Goal: Task Accomplishment & Management: Manage account settings

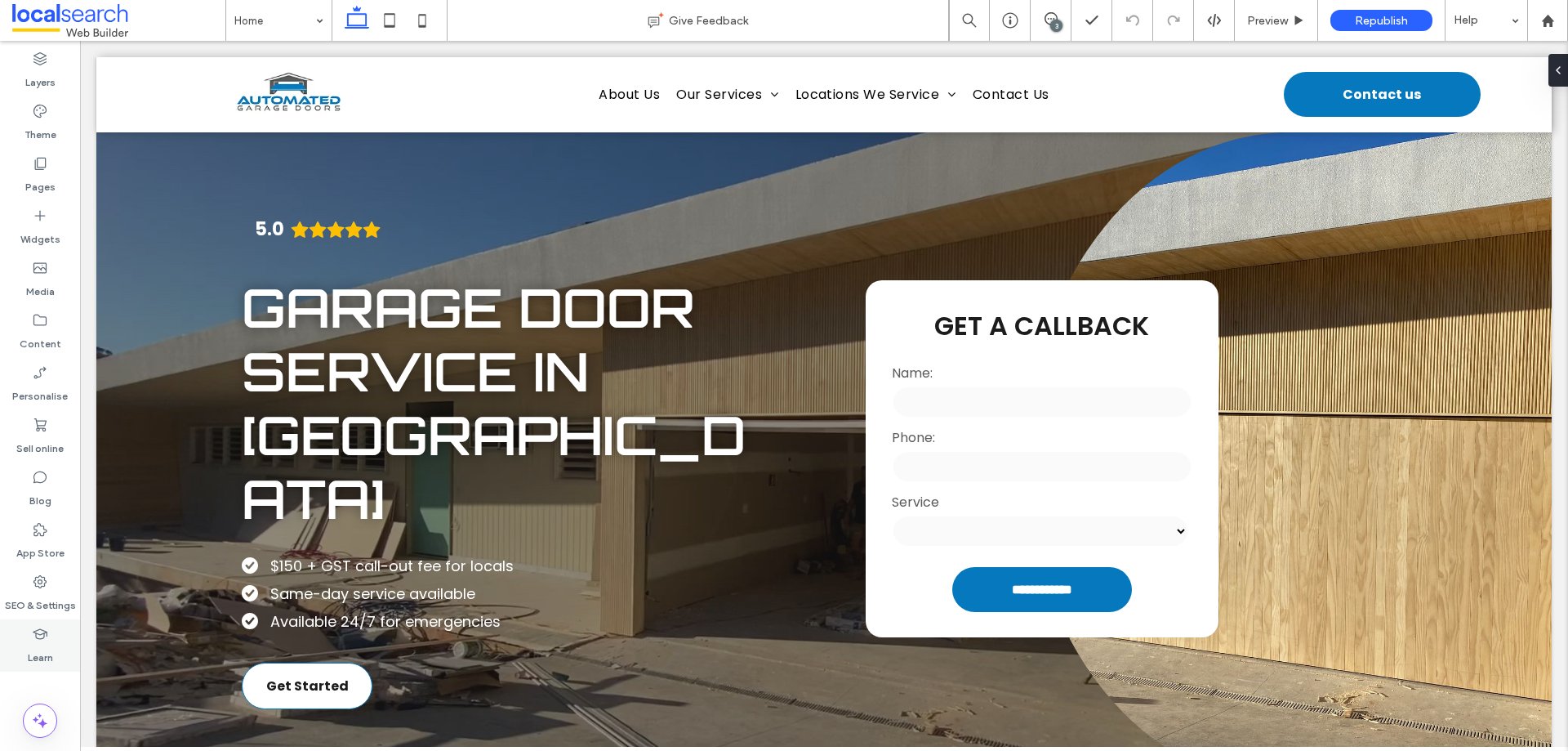
drag, startPoint x: 42, startPoint y: 593, endPoint x: 43, endPoint y: 621, distance: 28.0
click at [42, 593] on label "SEO & Settings" at bounding box center [40, 601] width 71 height 23
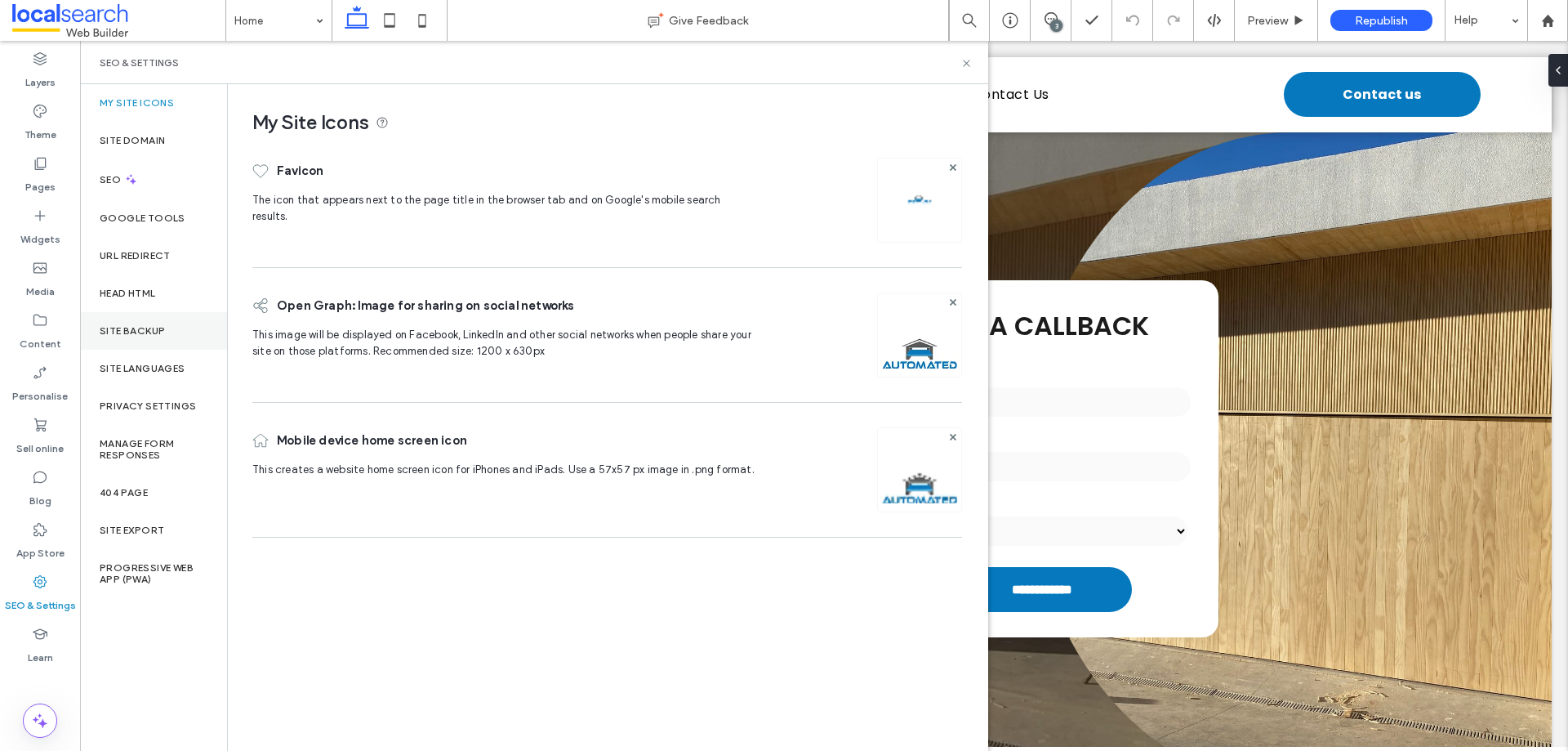
click at [162, 338] on div "Site backup" at bounding box center [153, 331] width 147 height 38
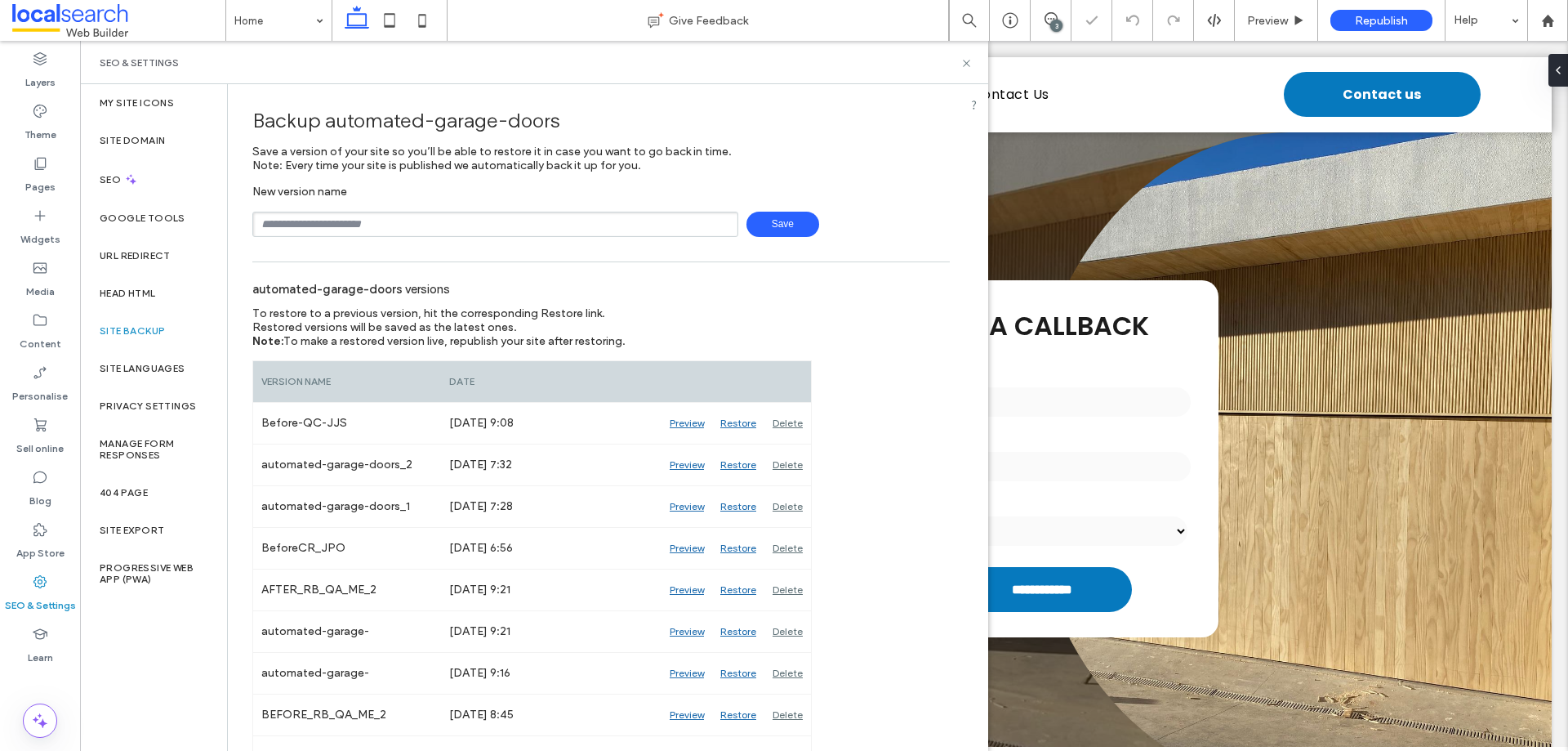
click at [478, 232] on input "text" at bounding box center [495, 224] width 485 height 25
type input "**********"
drag, startPoint x: 770, startPoint y: 225, endPoint x: 779, endPoint y: 237, distance: 15.0
click at [770, 225] on span "Save" at bounding box center [783, 224] width 73 height 25
click at [912, 59] on div "SEO & Settings" at bounding box center [533, 63] width 869 height 13
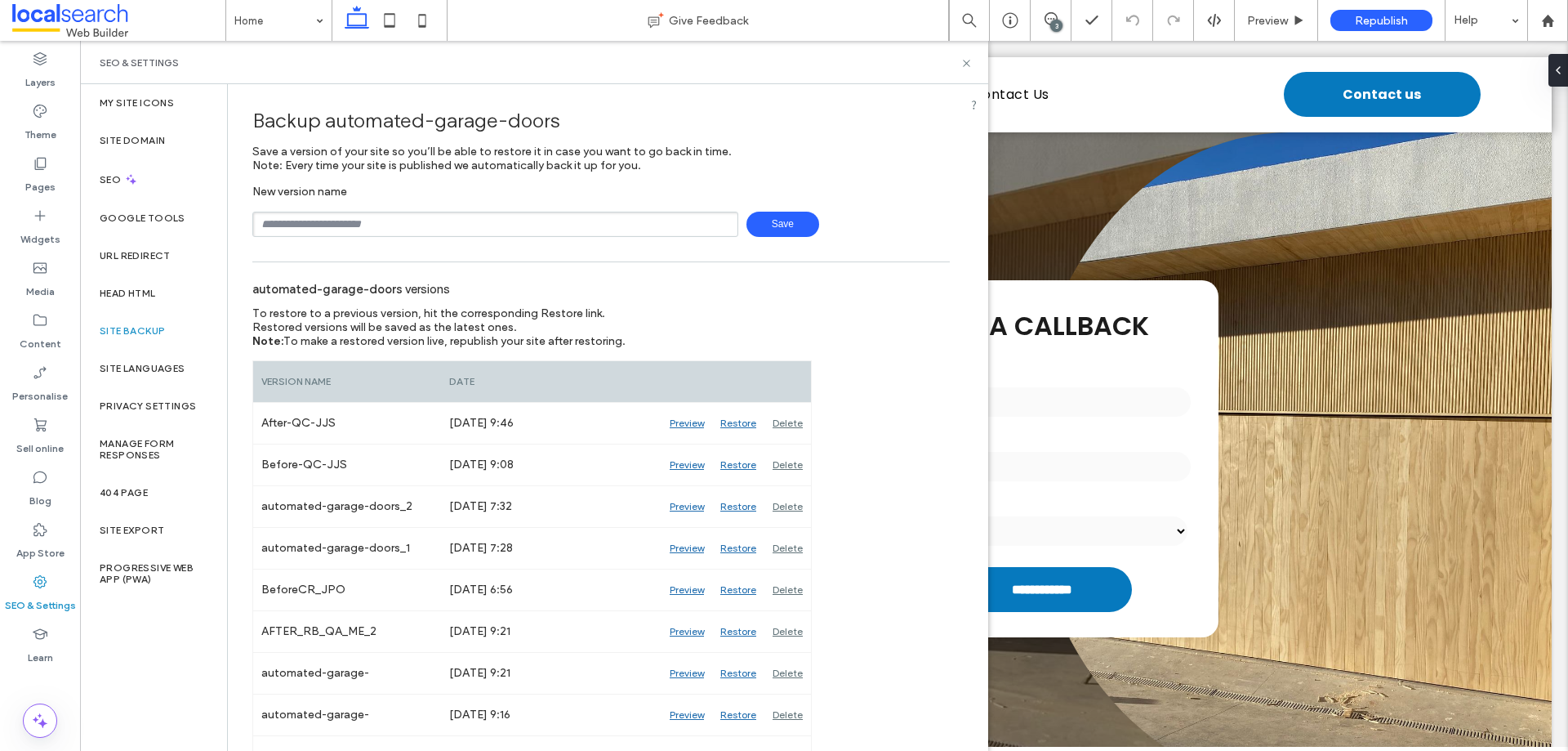
click at [939, 143] on div "Backup automated-garage-doors" at bounding box center [601, 120] width 697 height 48
drag, startPoint x: 934, startPoint y: 76, endPoint x: 942, endPoint y: 69, distance: 10.6
click at [934, 74] on div "SEO & Settings" at bounding box center [533, 63] width 908 height 43
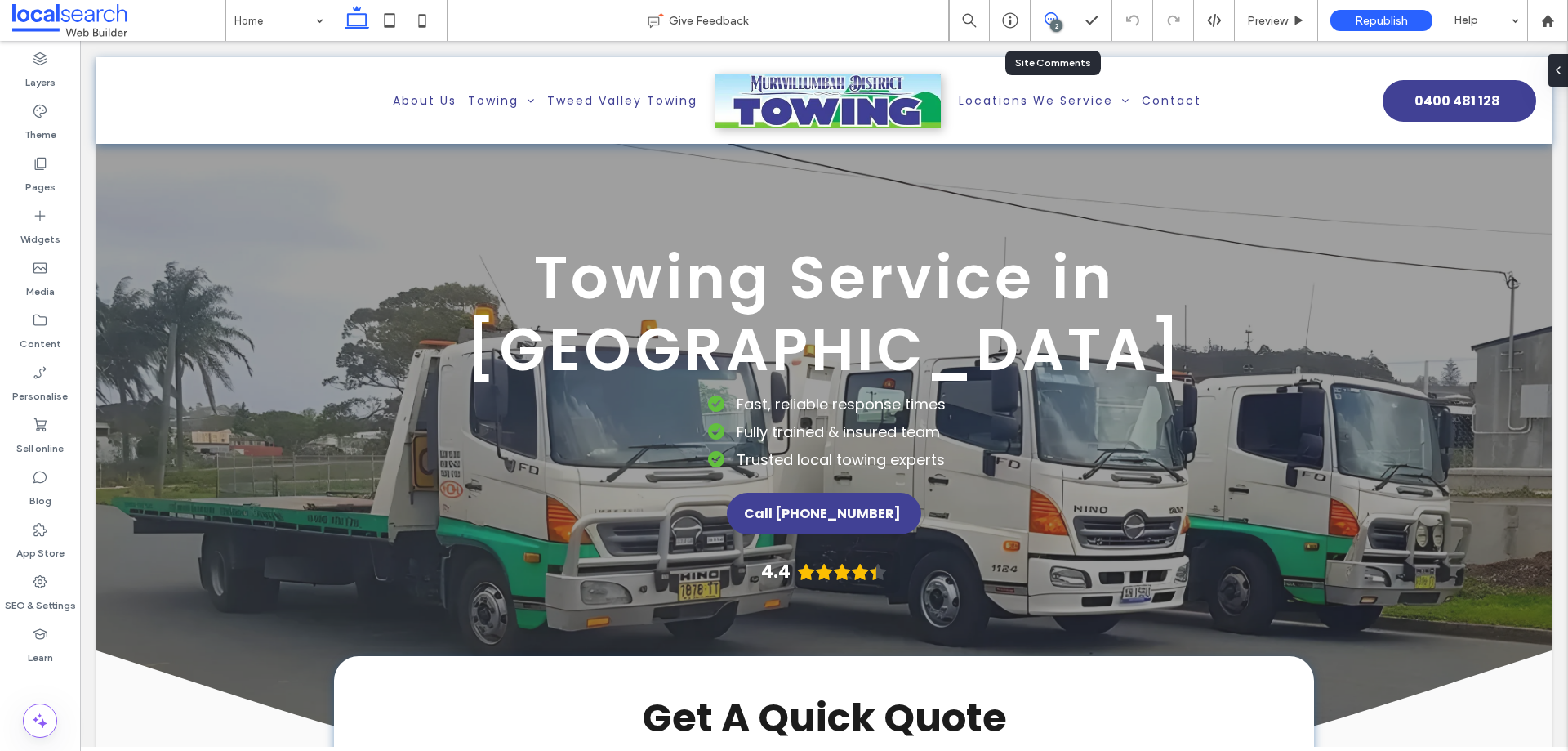
click at [1054, 17] on icon at bounding box center [1051, 19] width 13 height 13
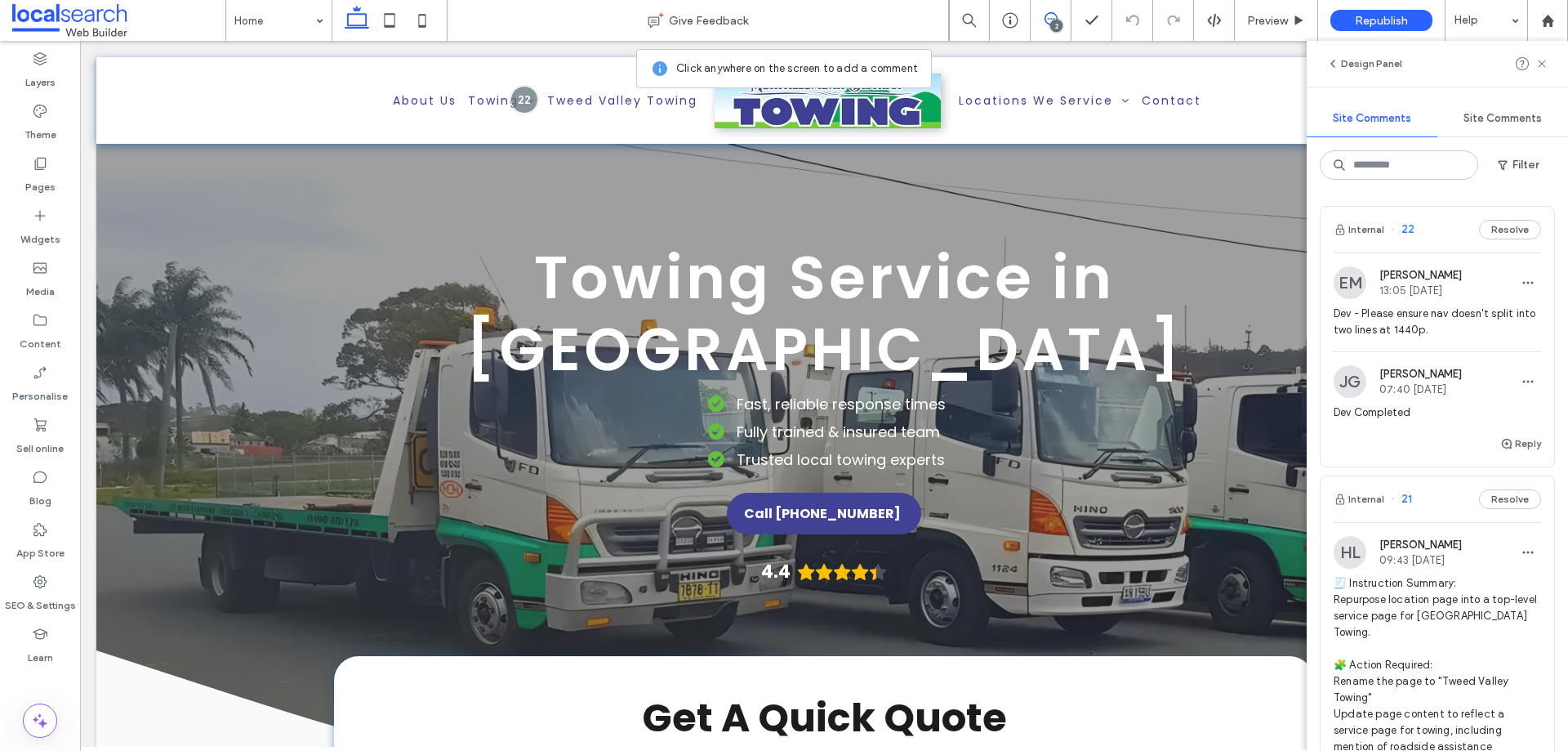
click at [1444, 248] on div "Internal 22 Resolve" at bounding box center [1437, 229] width 233 height 46
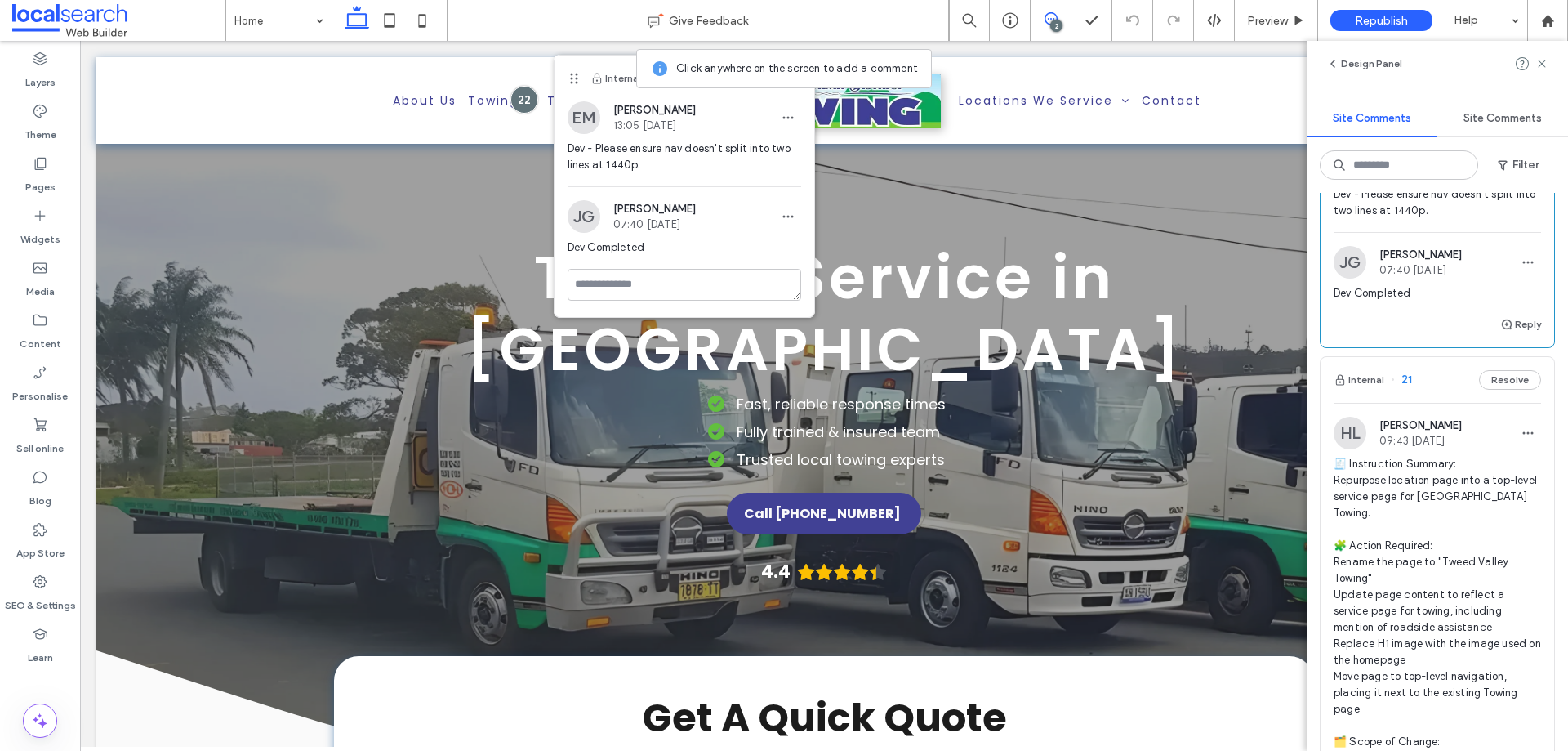
scroll to position [245, 0]
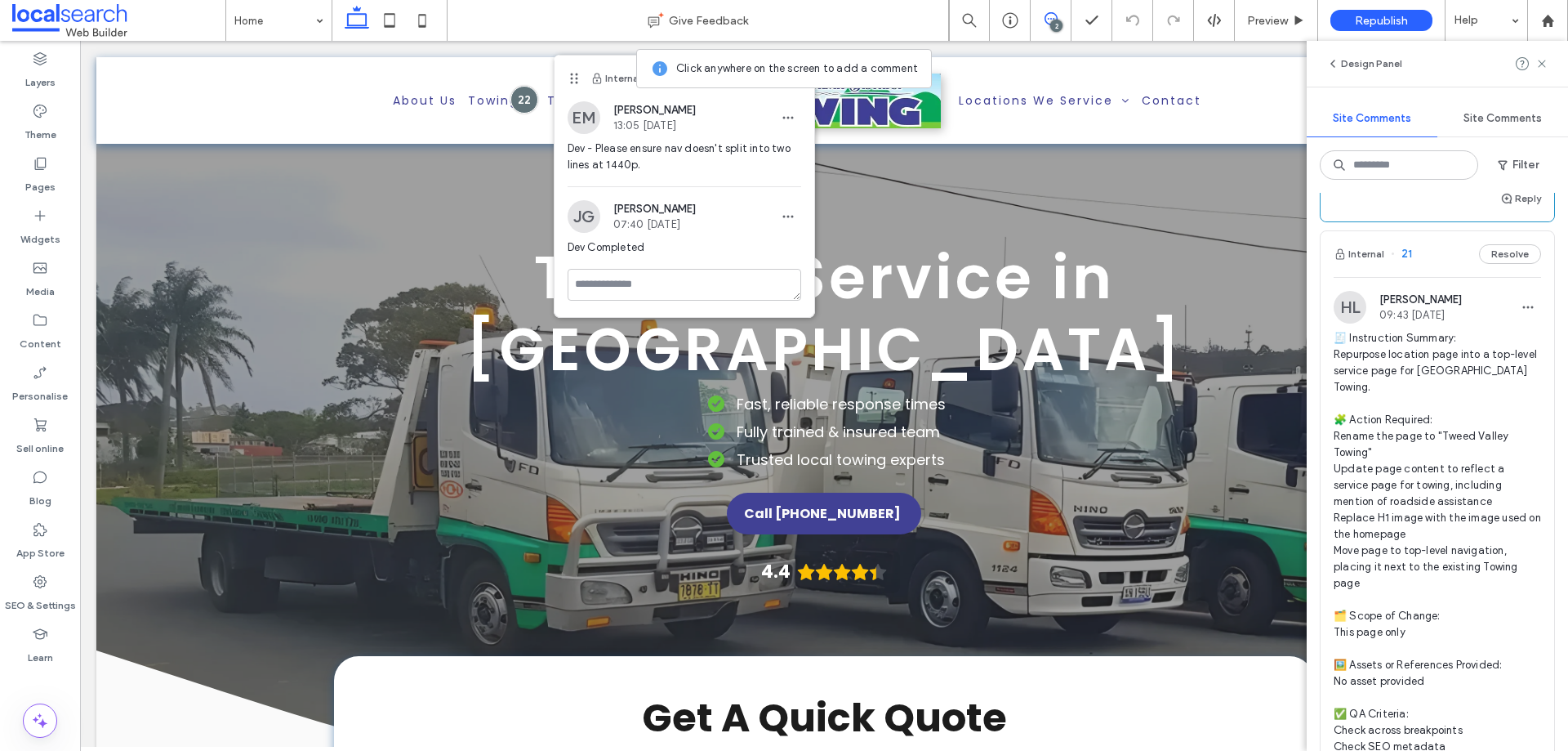
click at [1434, 284] on div "HL Hollie Lowry 09:43 Aug 14 2025 🧾 Instruction Summary: Repurpose location pag…" at bounding box center [1437, 595] width 233 height 638
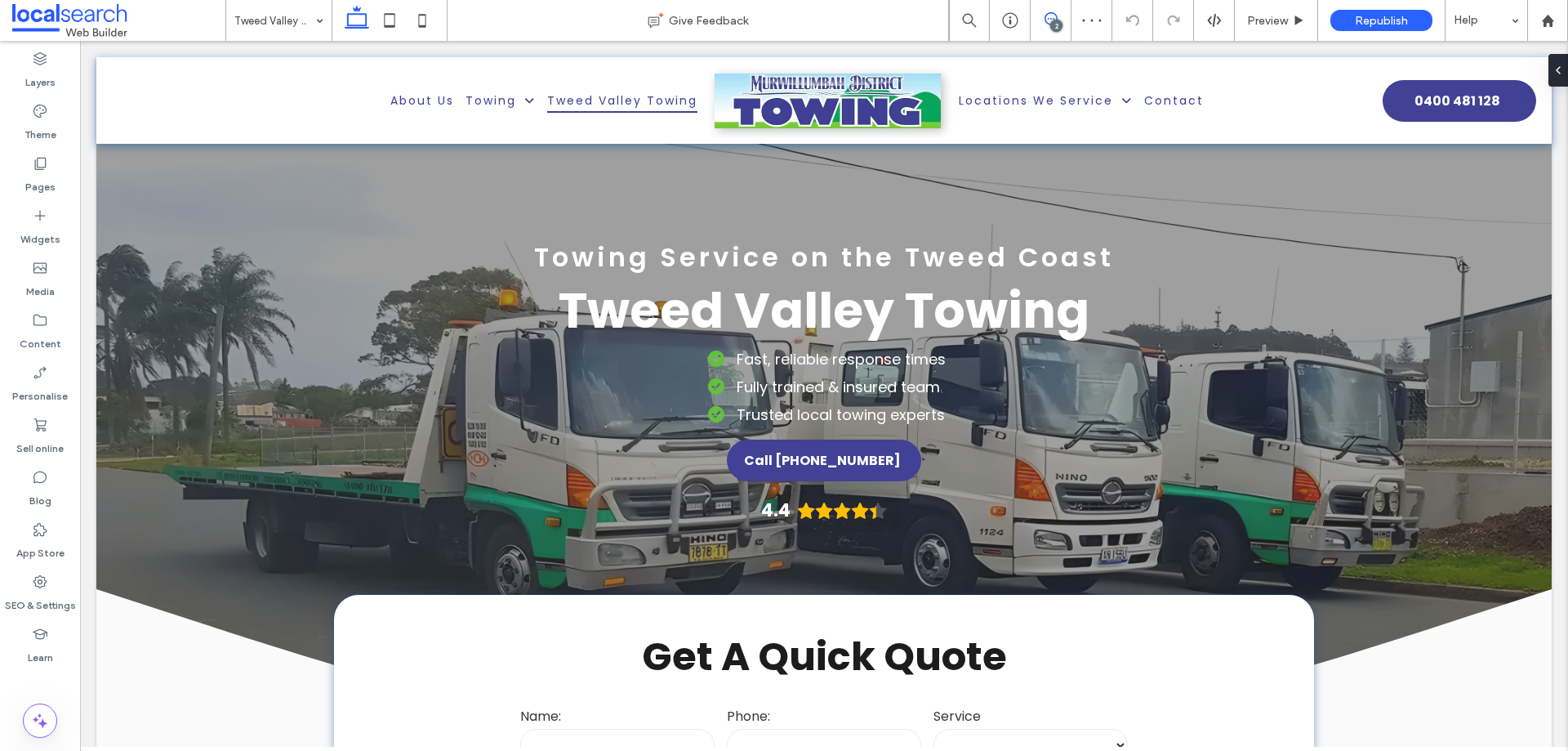
click at [1059, 12] on span at bounding box center [1051, 19] width 40 height 13
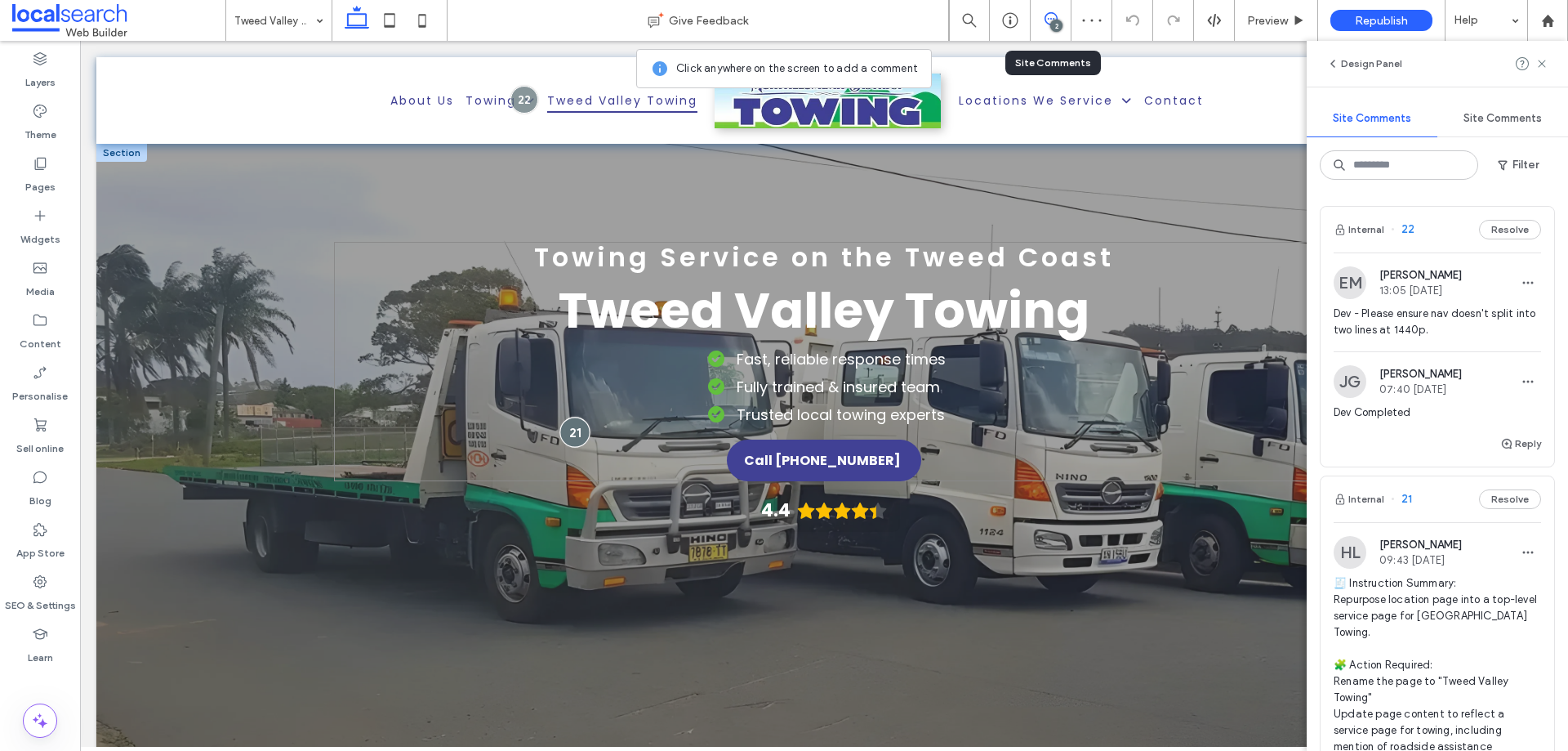
click at [566, 432] on div at bounding box center [575, 431] width 30 height 30
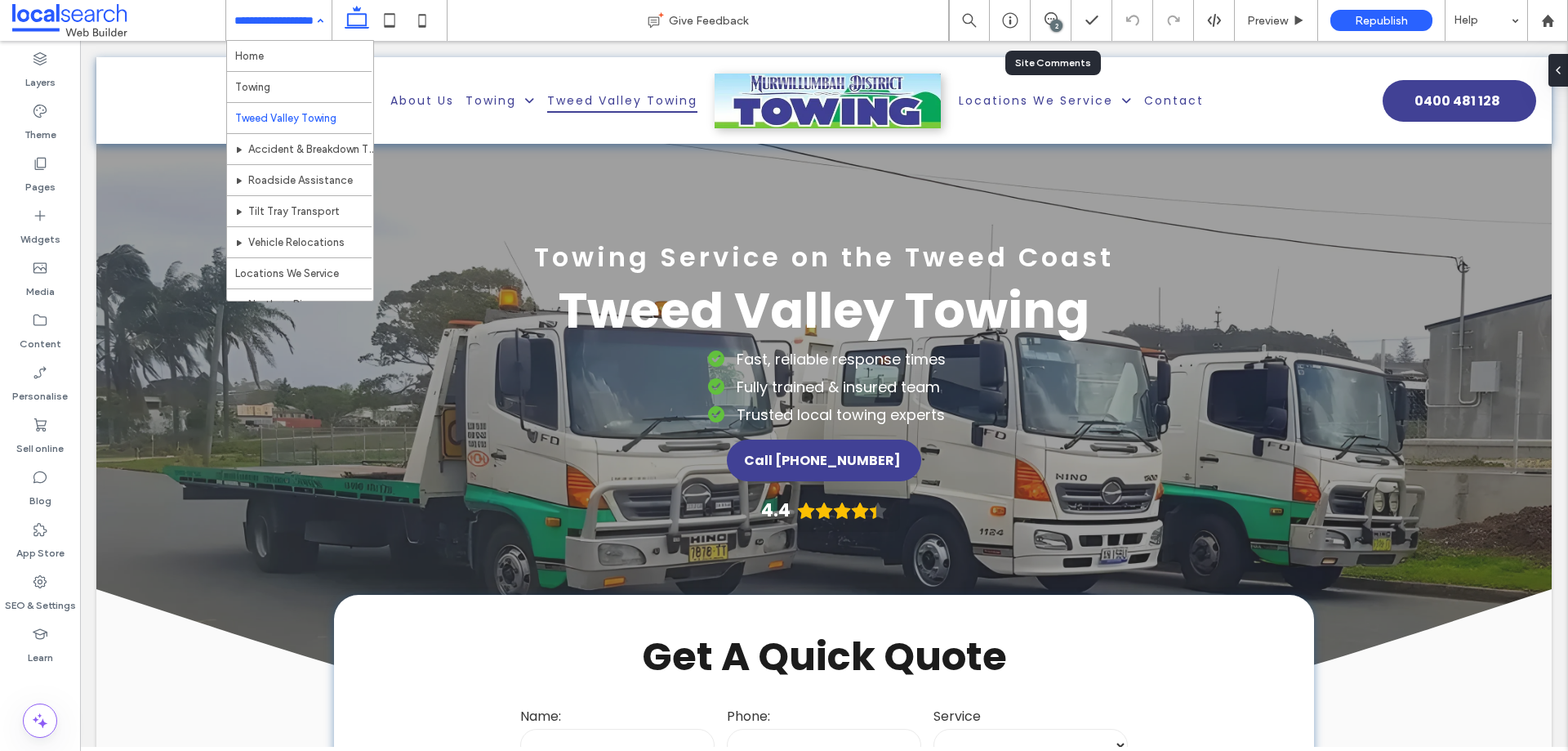
click at [311, 22] on div "Home Towing Tweed Valley Towing Accident & Breakdown Towing Roadside Assistance…" at bounding box center [278, 21] width 105 height 41
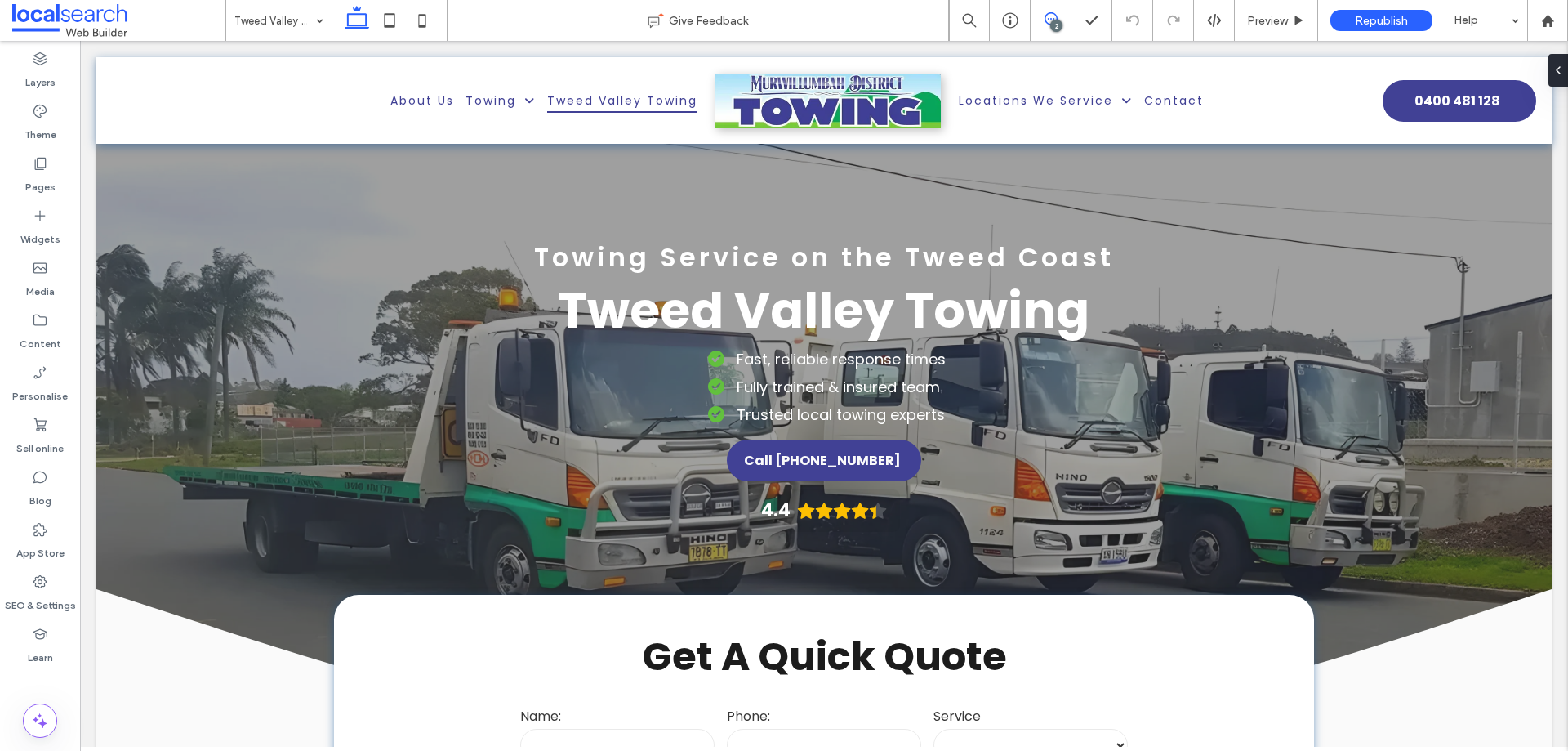
click at [1050, 16] on icon at bounding box center [1051, 19] width 13 height 13
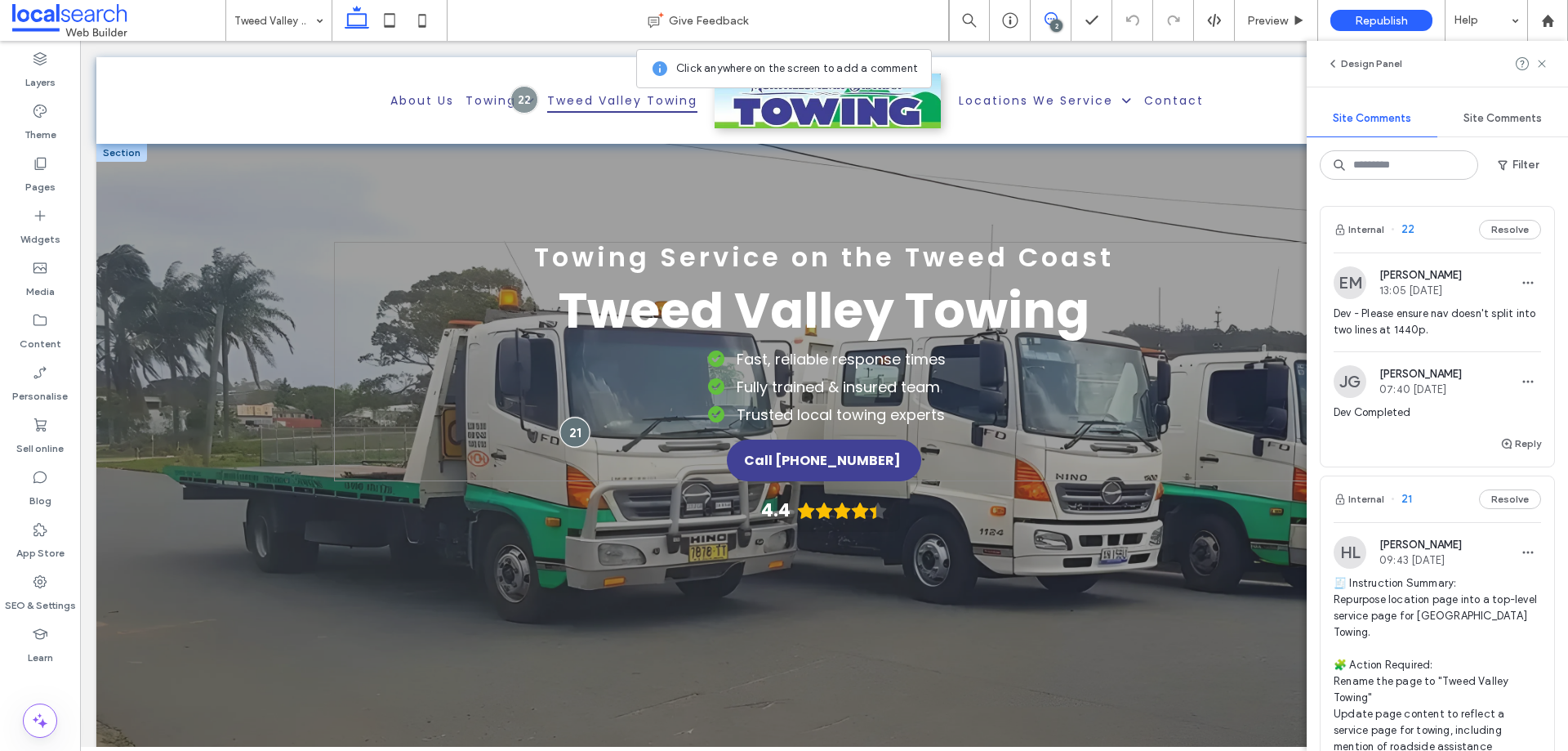
click at [575, 432] on div at bounding box center [575, 431] width 30 height 30
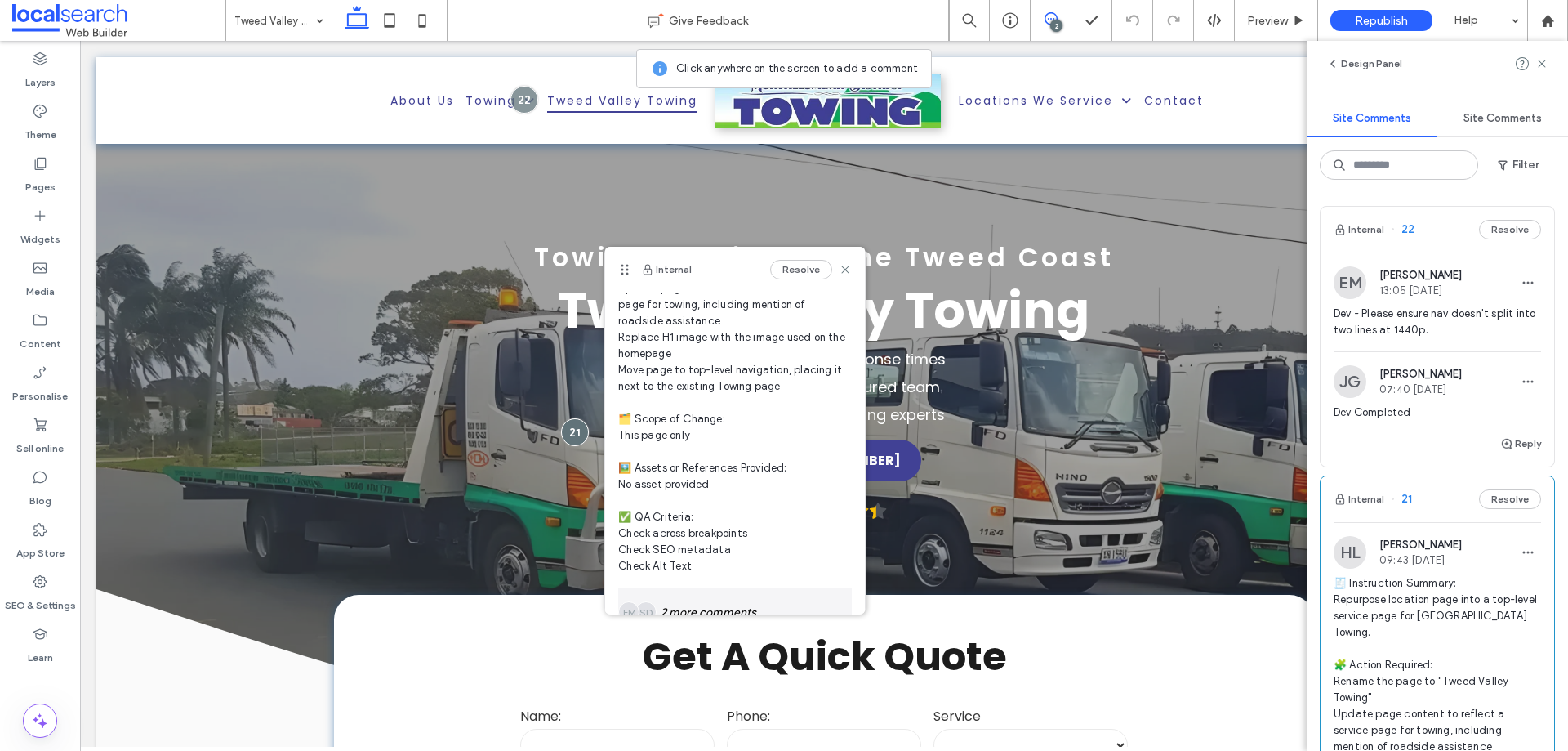
scroll to position [303, 0]
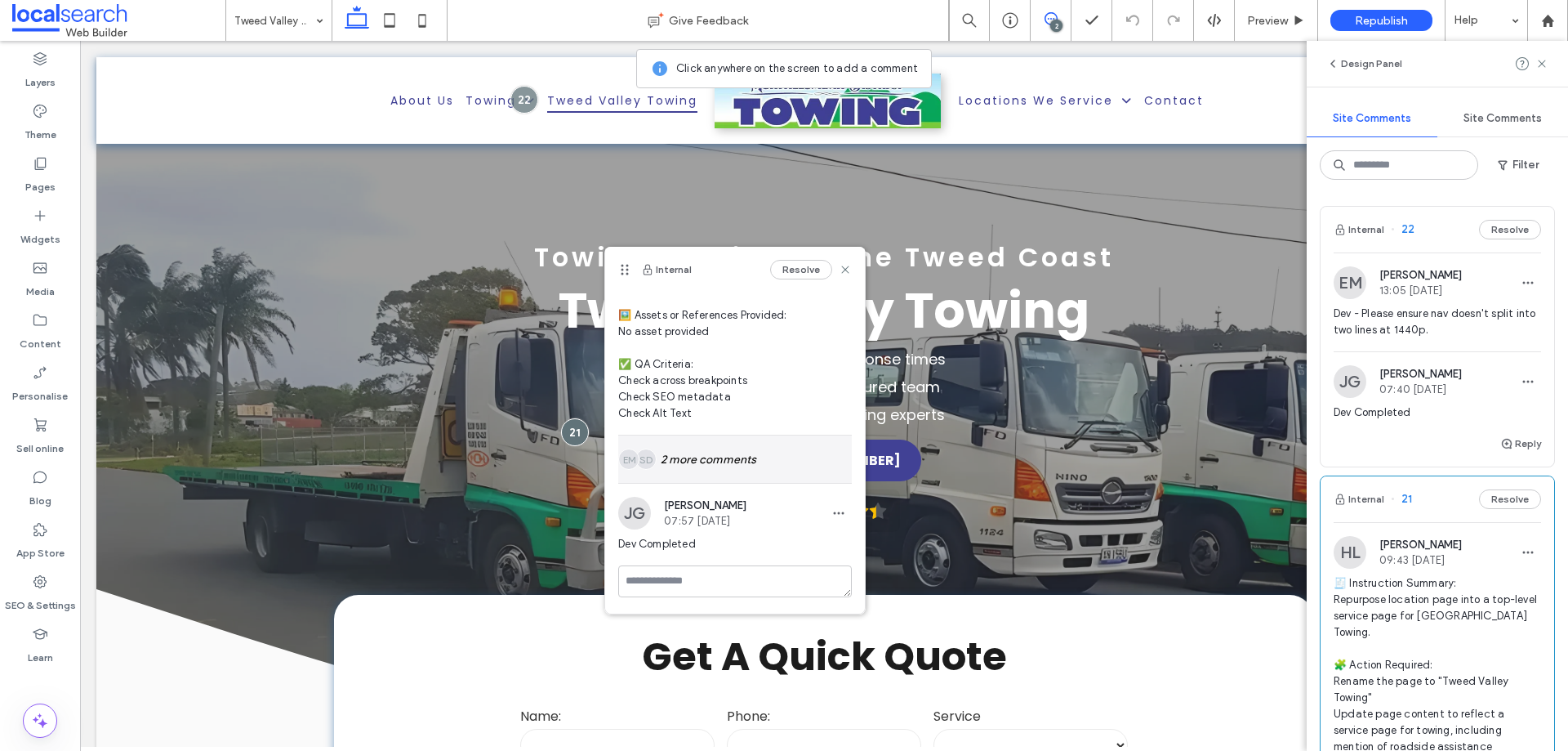
click at [734, 443] on div "SD EM 2 more comments" at bounding box center [735, 458] width 233 height 48
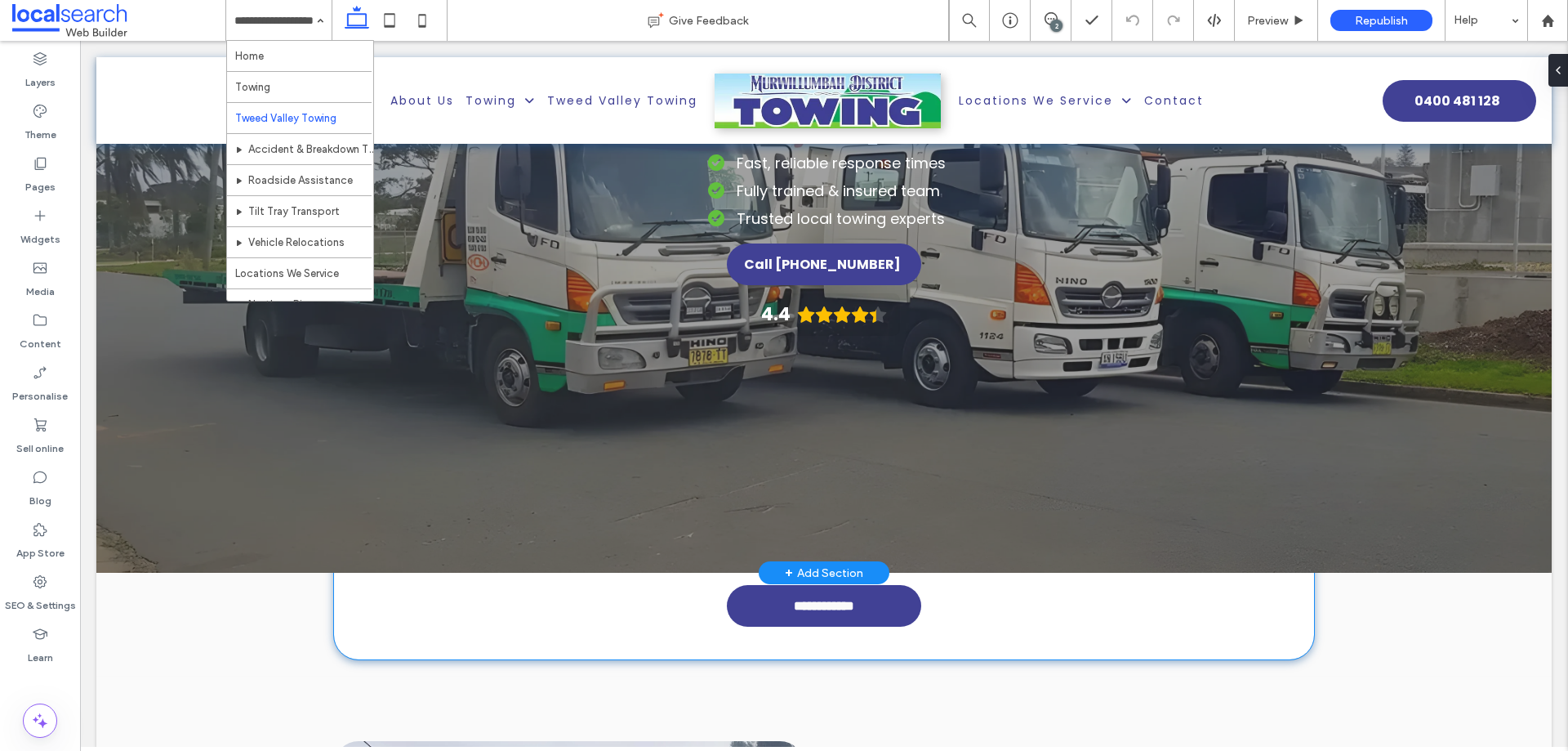
scroll to position [82, 0]
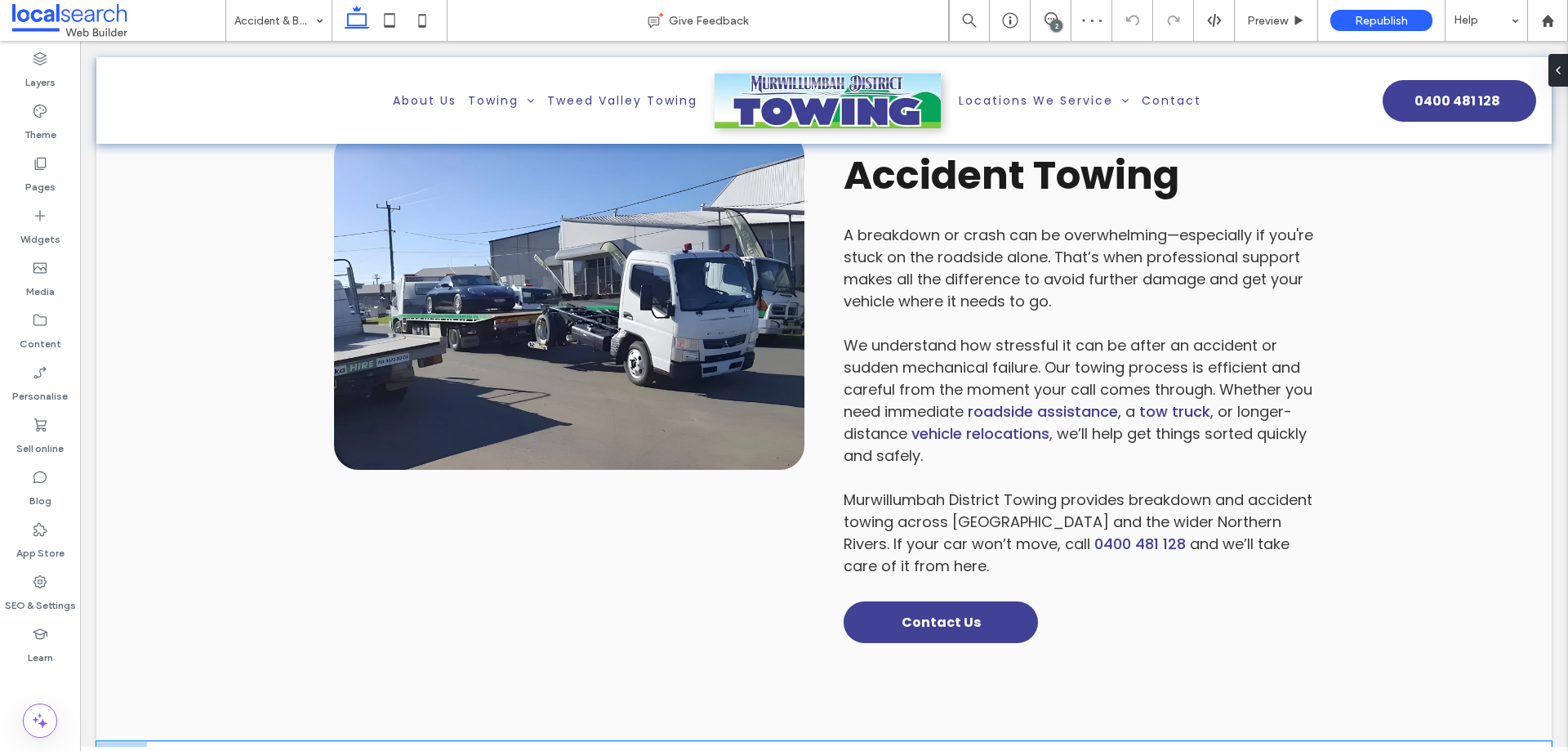
scroll to position [1144, 0]
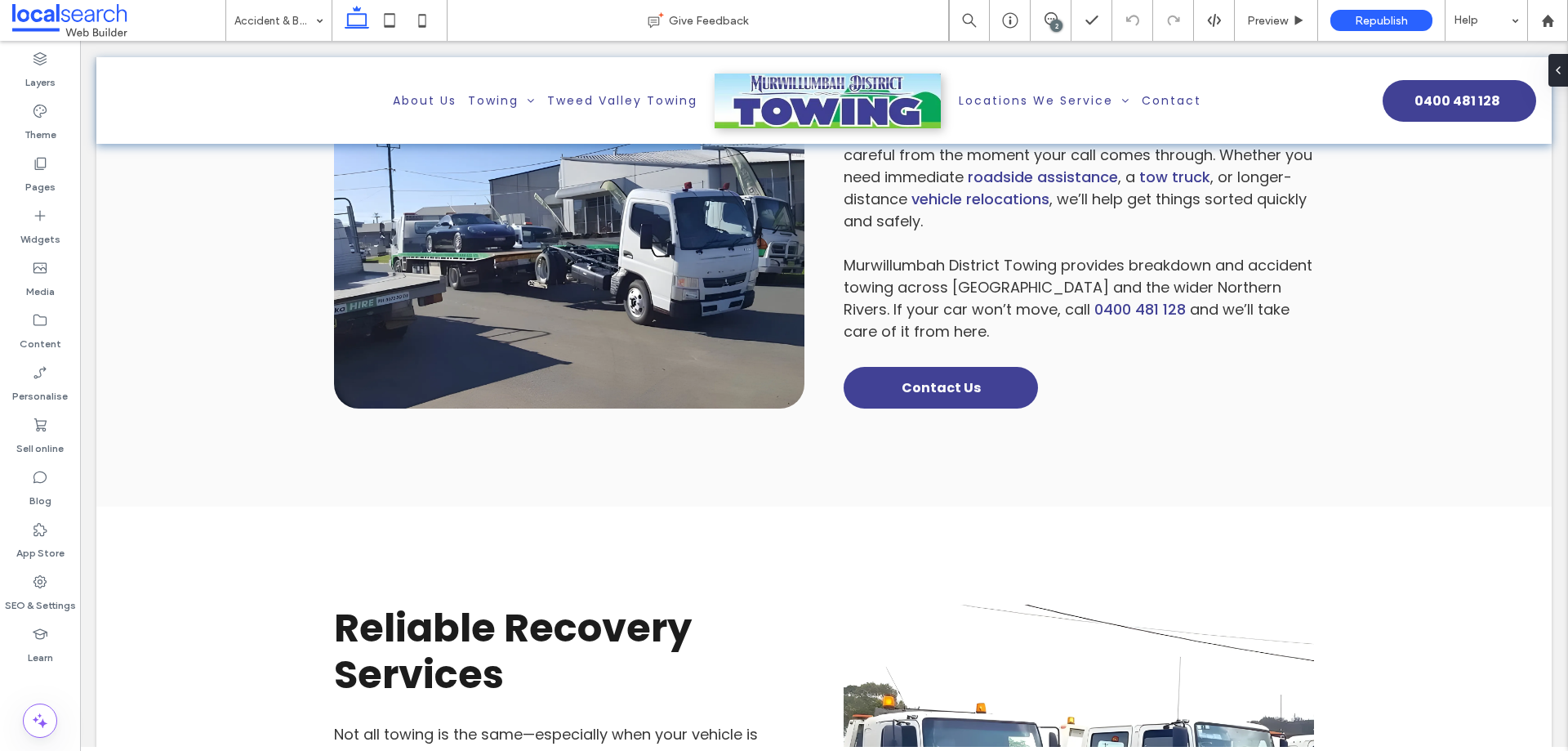
click at [303, 21] on input at bounding box center [275, 21] width 81 height 41
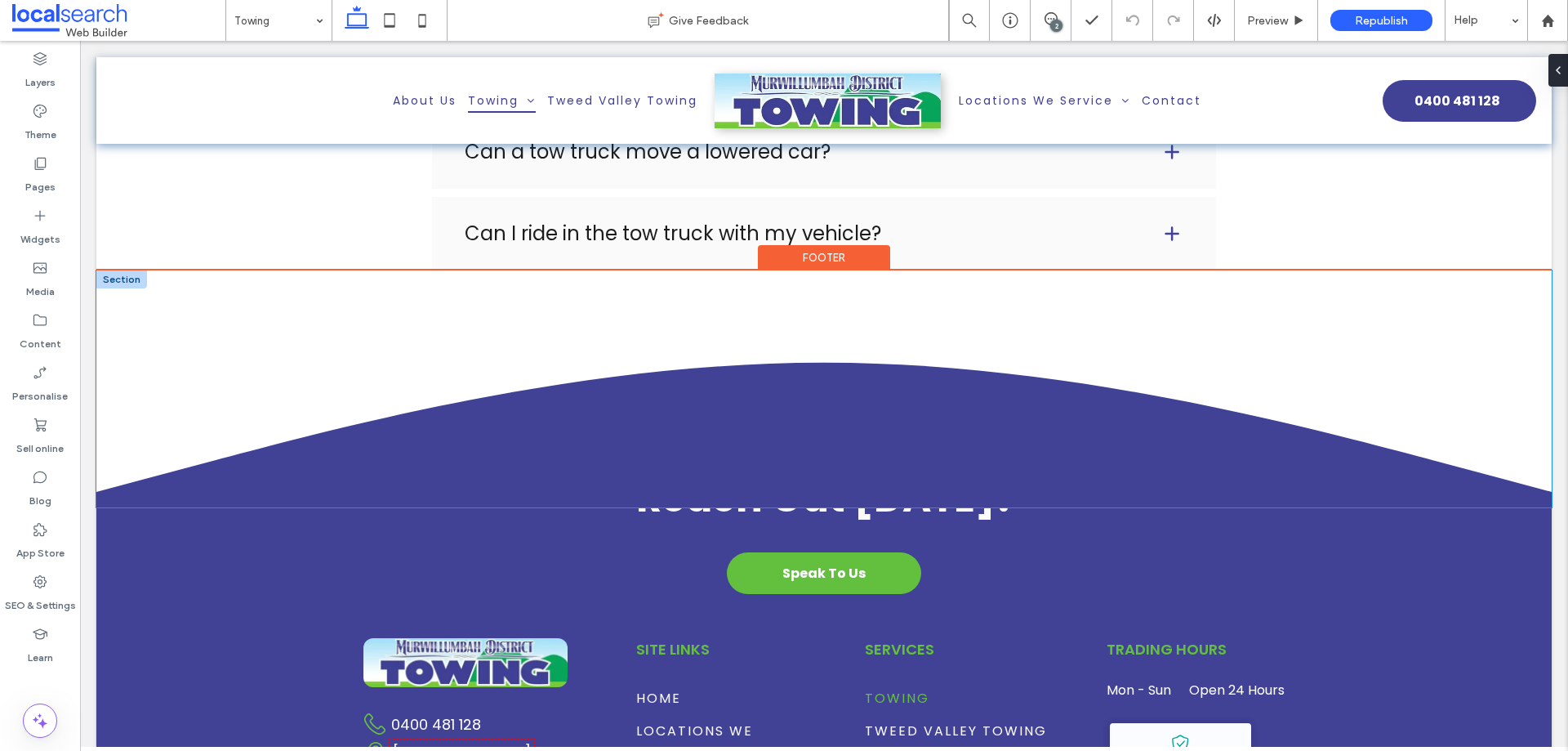
scroll to position [4739, 0]
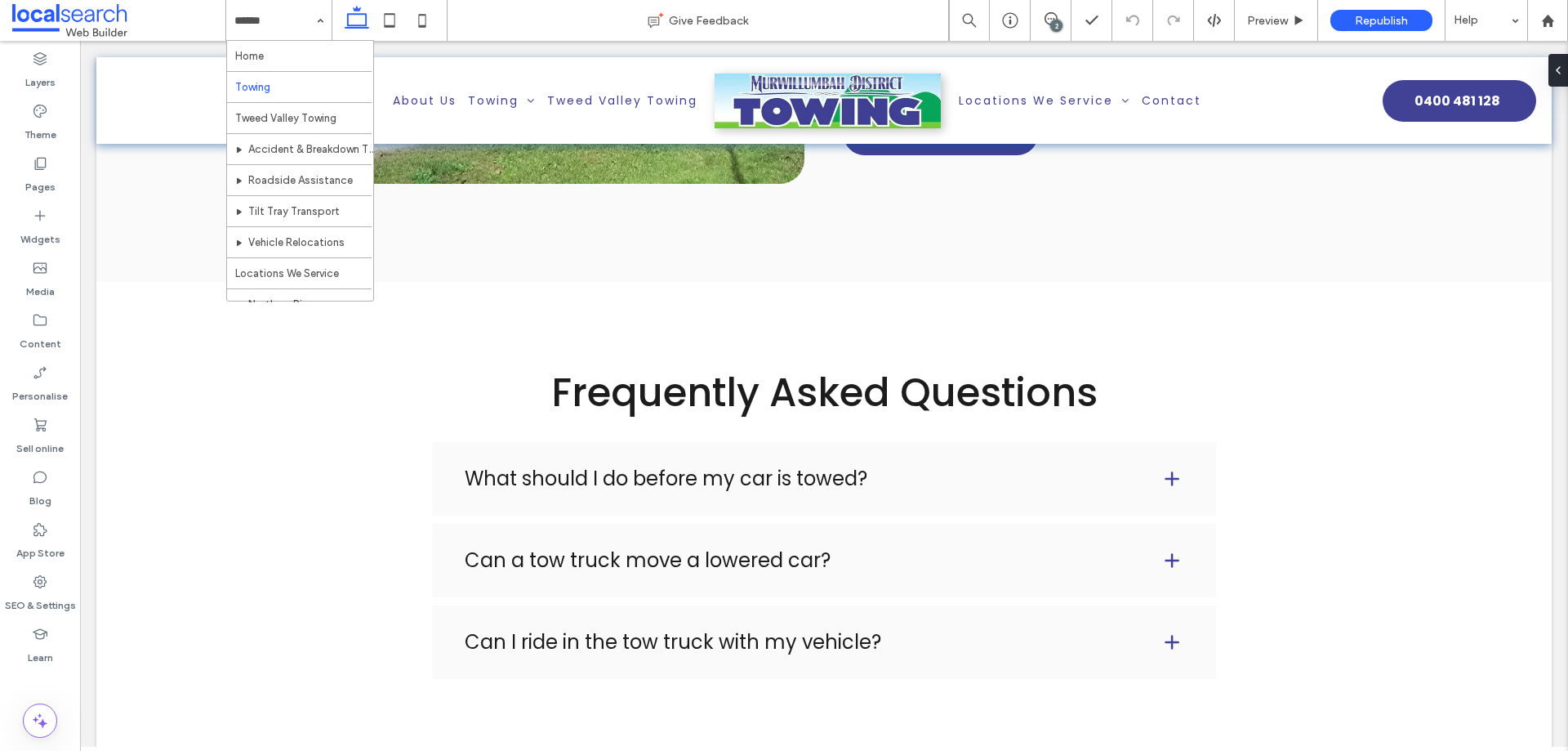
drag, startPoint x: 252, startPoint y: 22, endPoint x: 260, endPoint y: 25, distance: 8.5
click at [254, 22] on input at bounding box center [275, 21] width 81 height 41
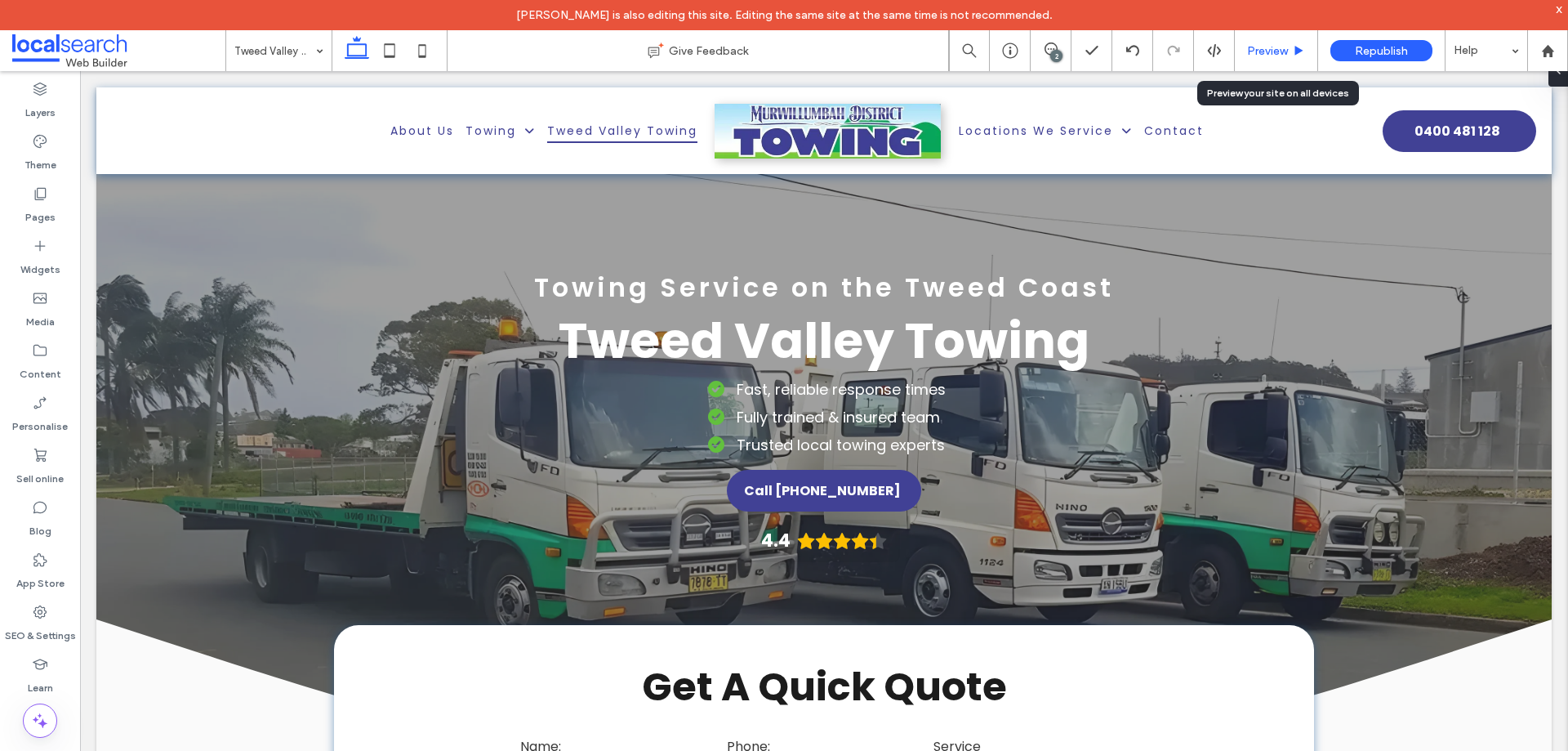
click at [1242, 53] on div "Preview" at bounding box center [1276, 51] width 82 height 14
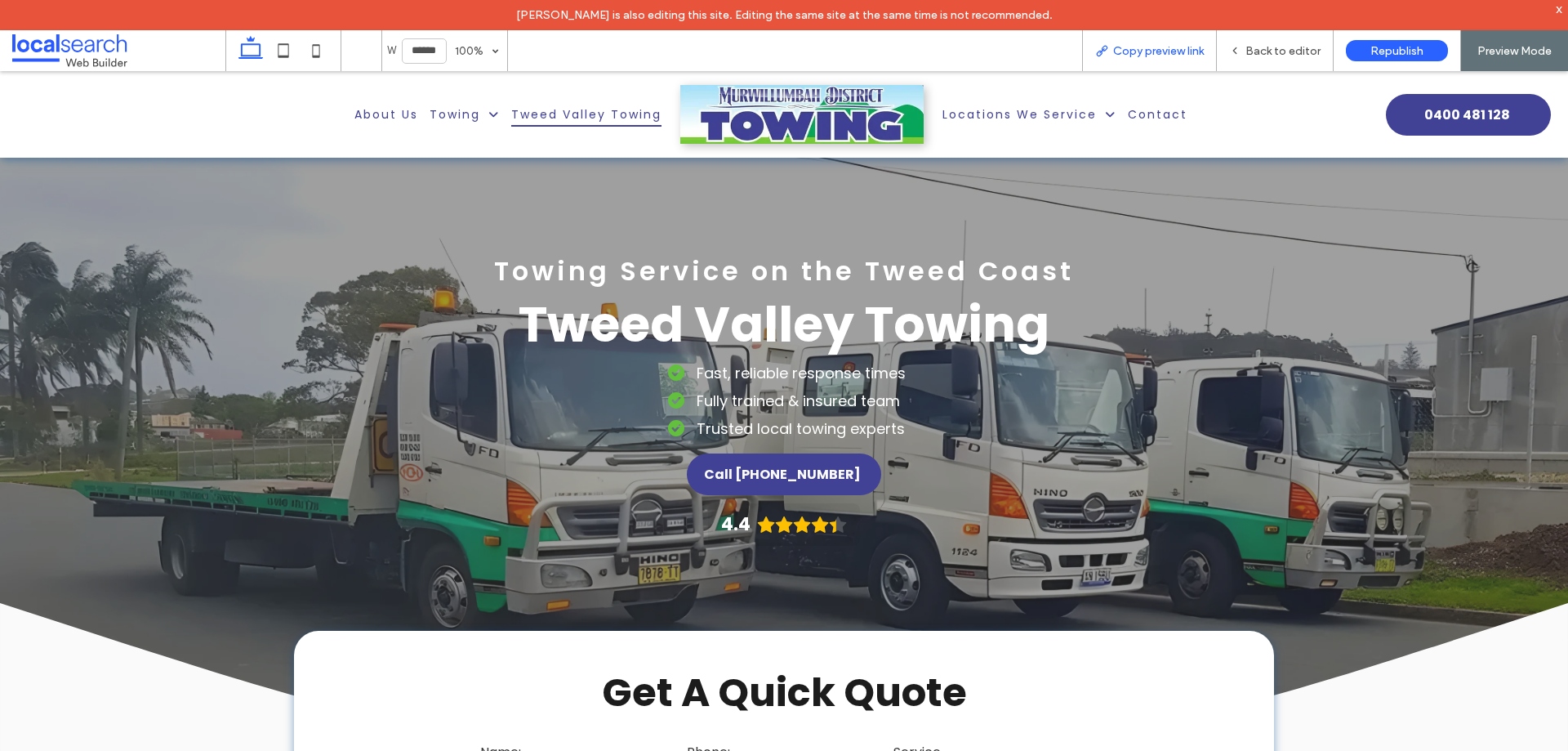
click at [1114, 49] on span "Copy preview link" at bounding box center [1158, 51] width 91 height 14
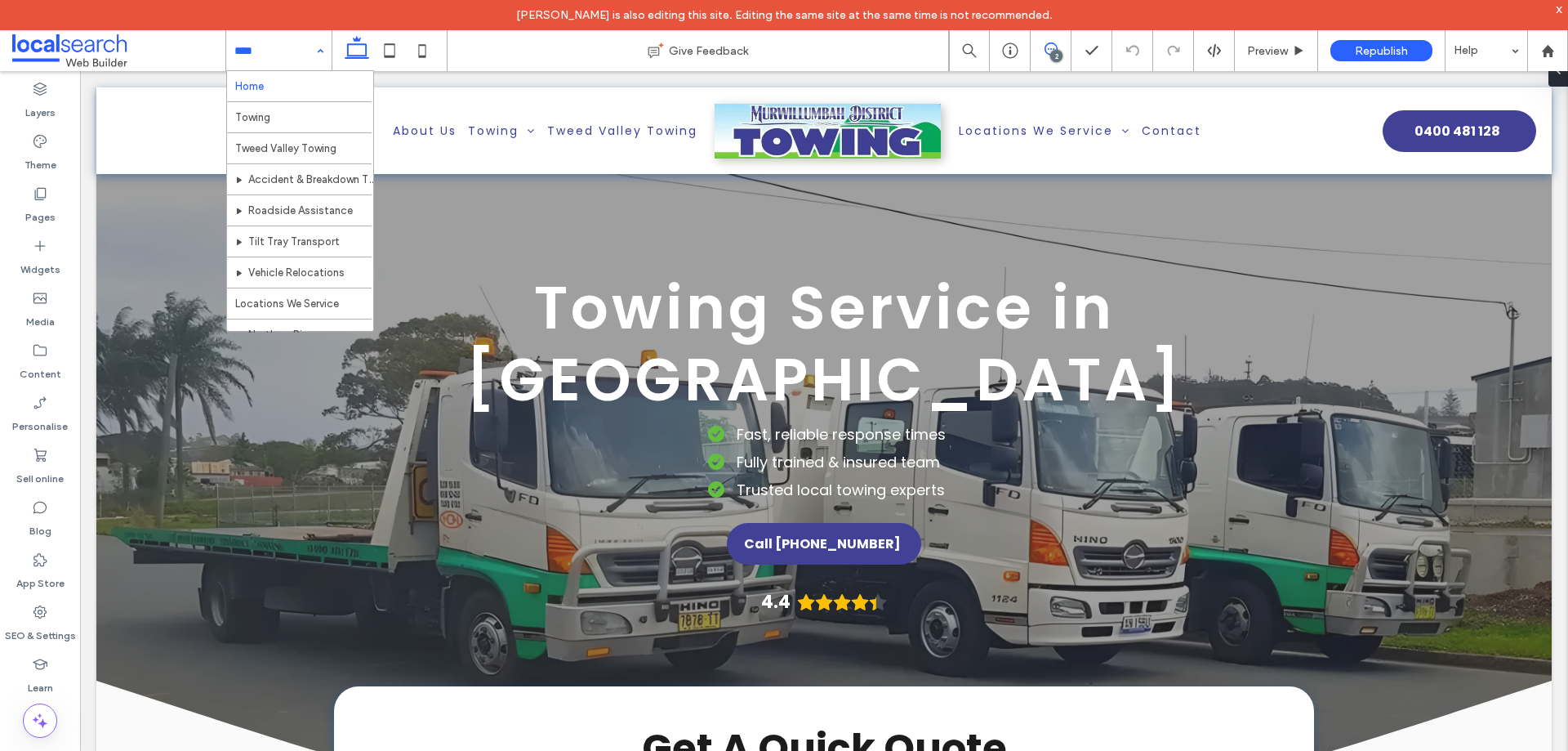
click at [1058, 48] on span at bounding box center [1051, 49] width 40 height 13
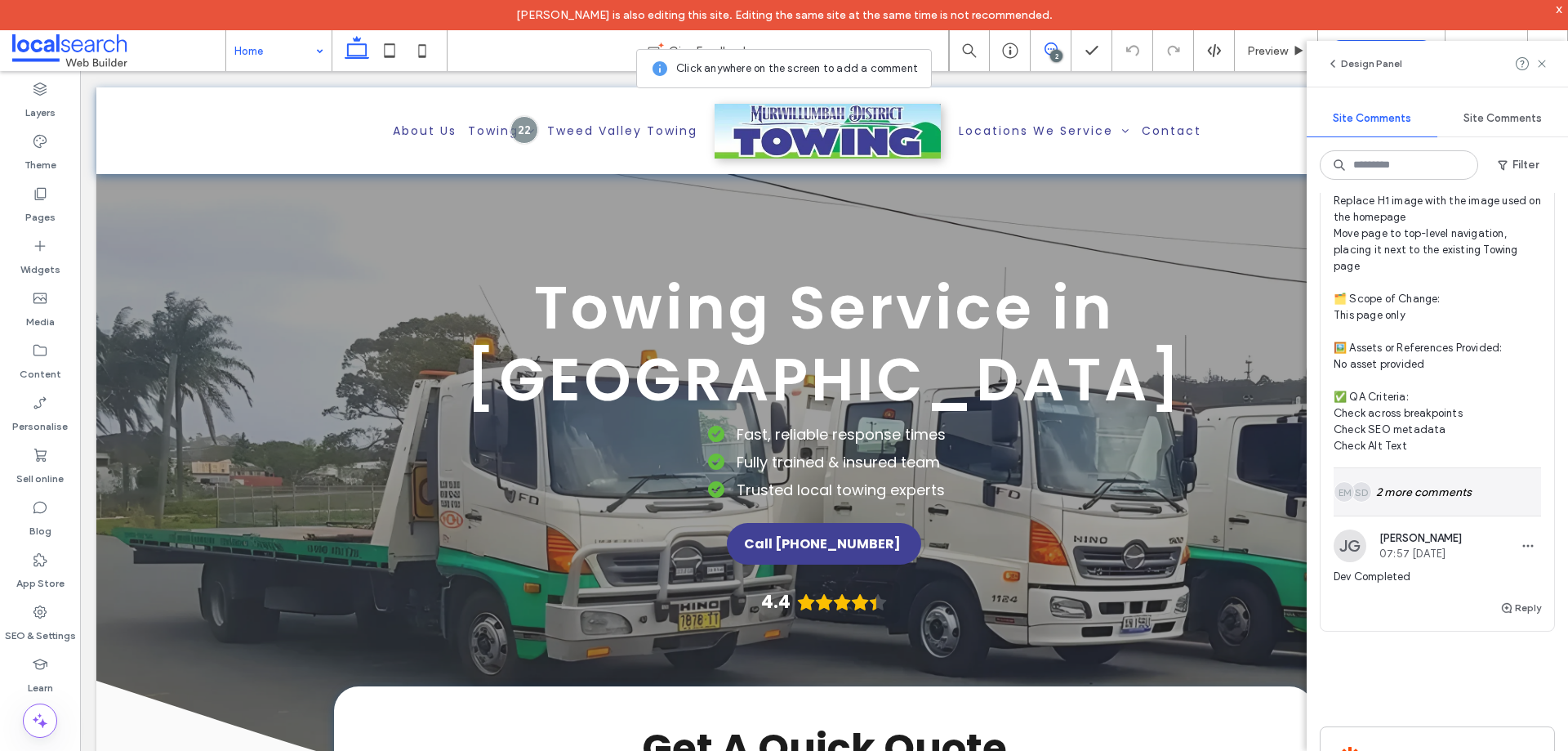
scroll to position [653, 0]
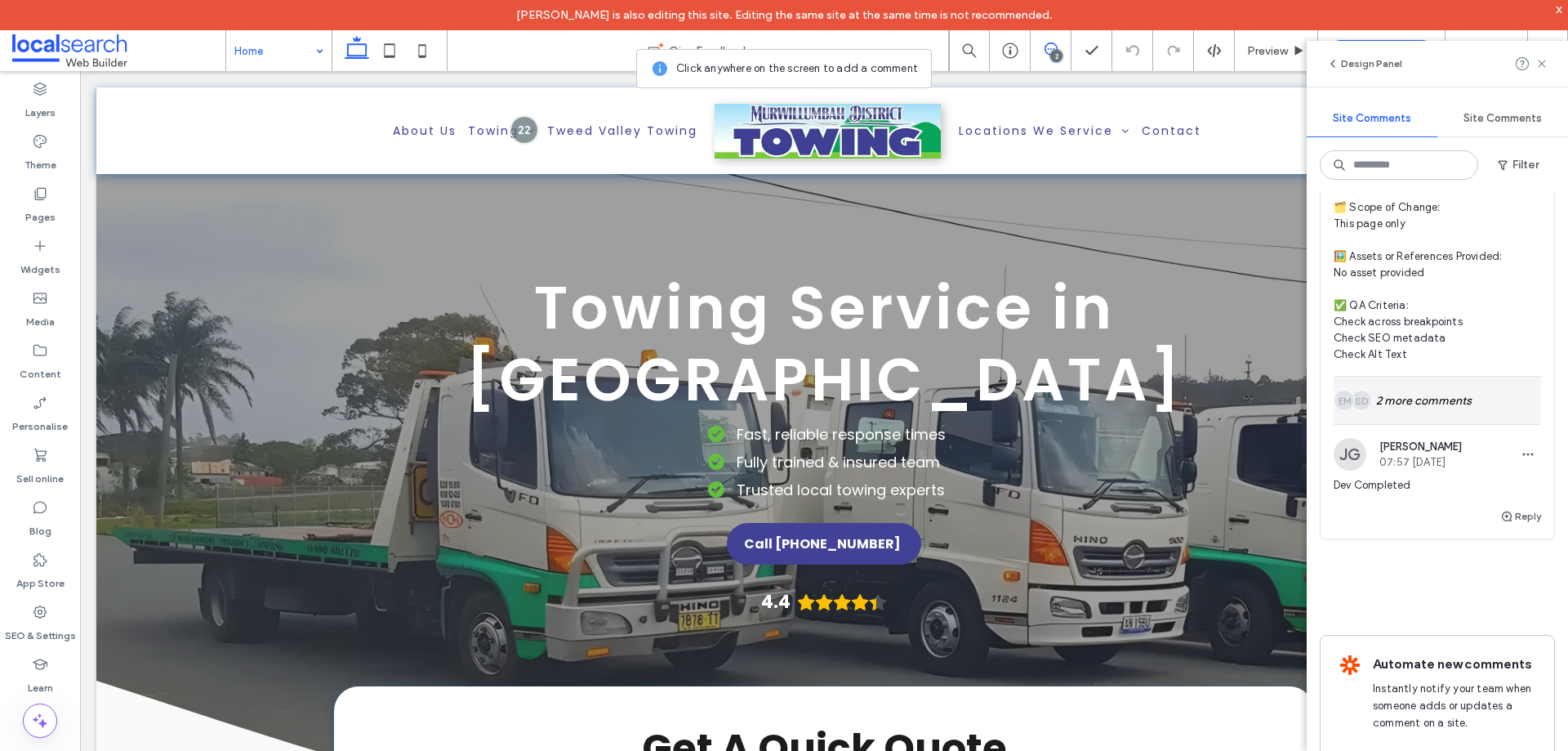
click at [1428, 399] on div "SD EM 2 more comments" at bounding box center [1437, 400] width 207 height 48
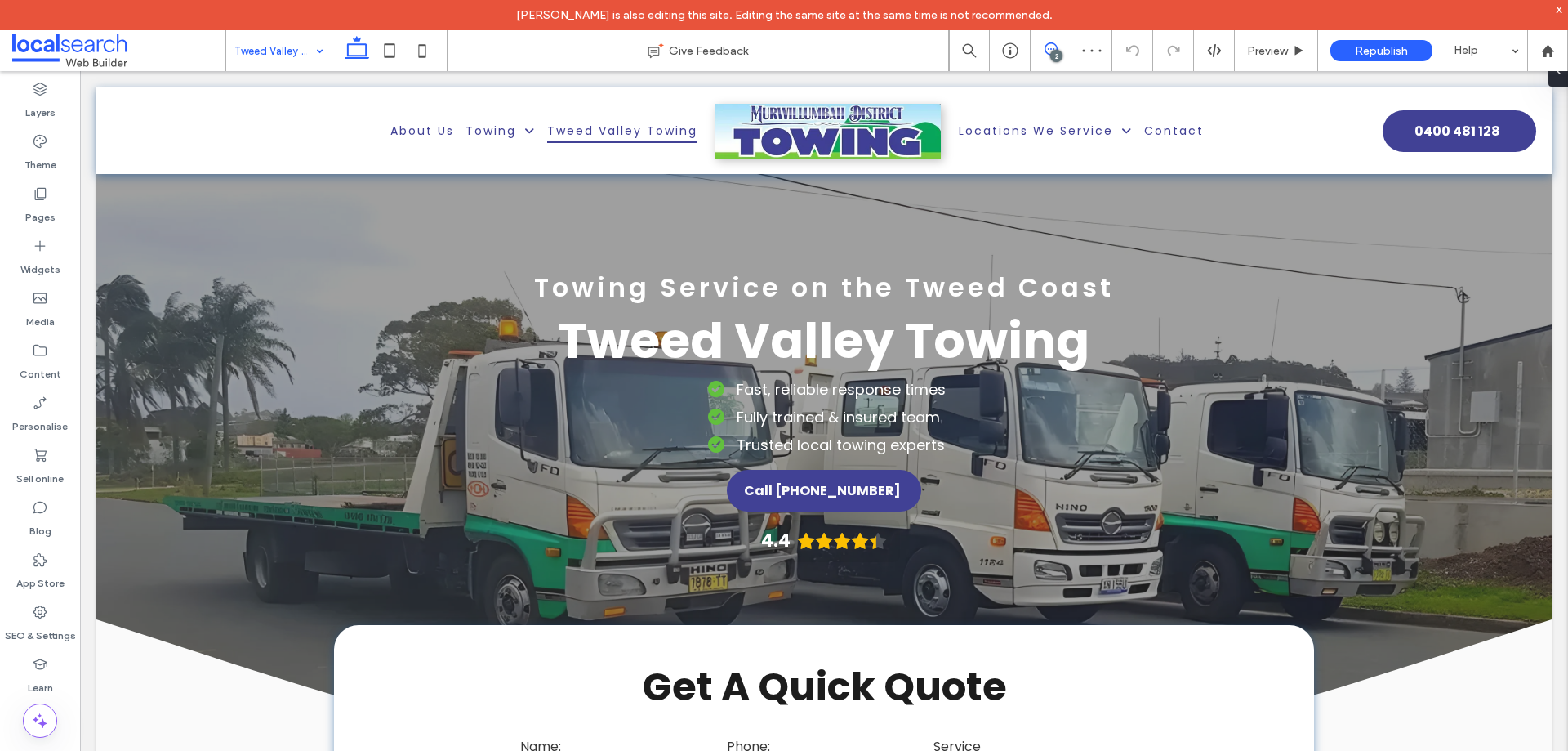
click at [1046, 48] on icon at bounding box center [1051, 49] width 13 height 13
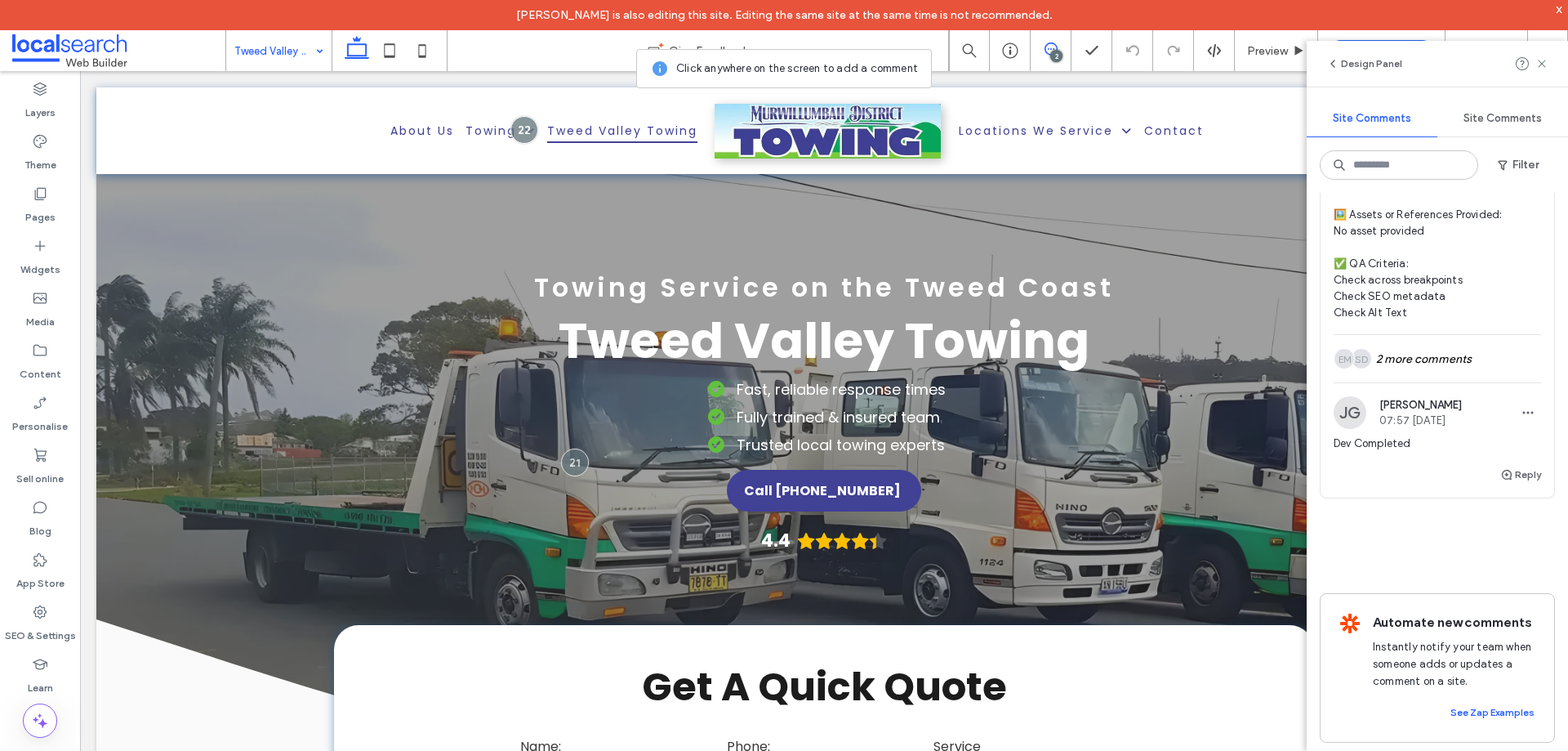
scroll to position [718, 0]
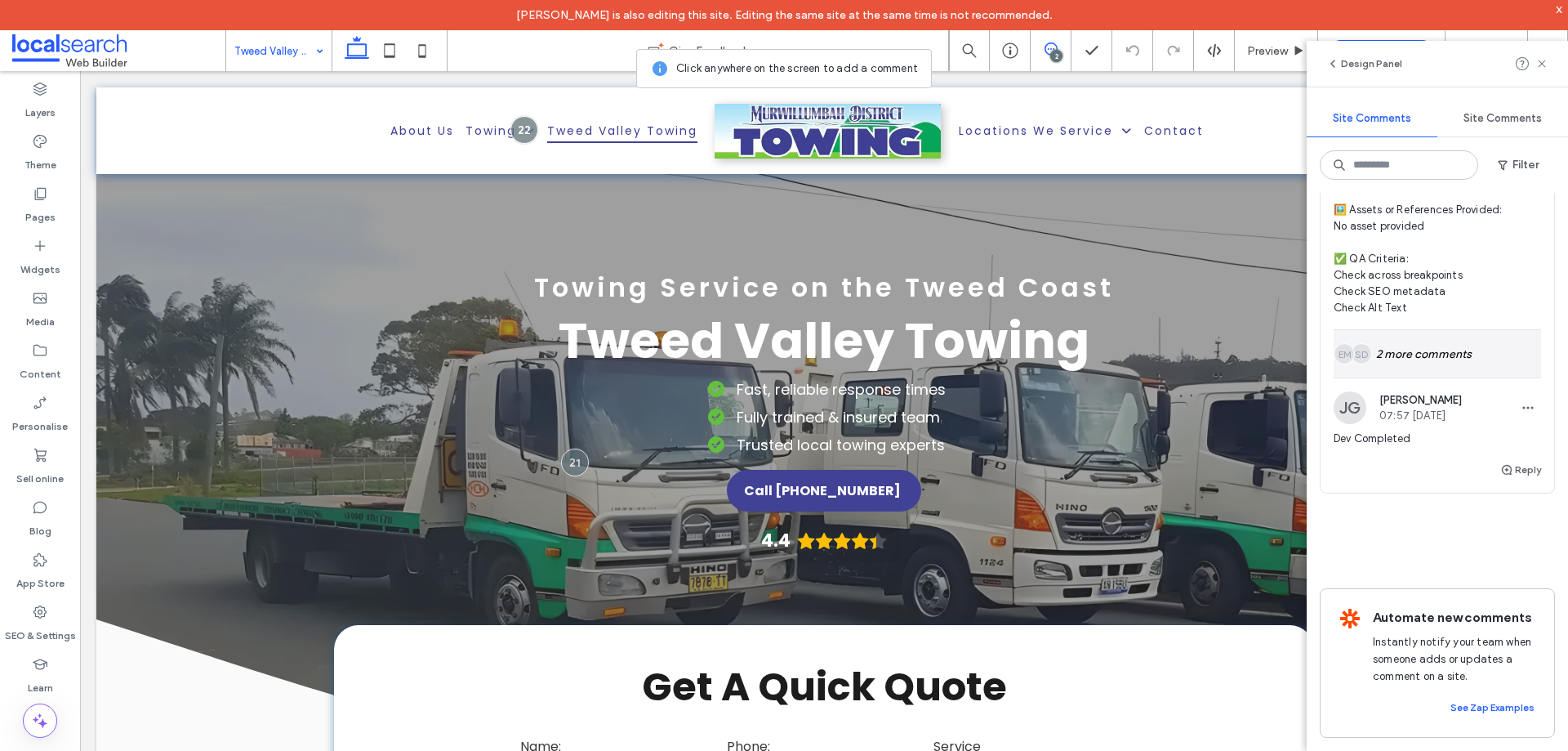
click at [1395, 353] on div "SD EM 2 more comments" at bounding box center [1437, 353] width 207 height 48
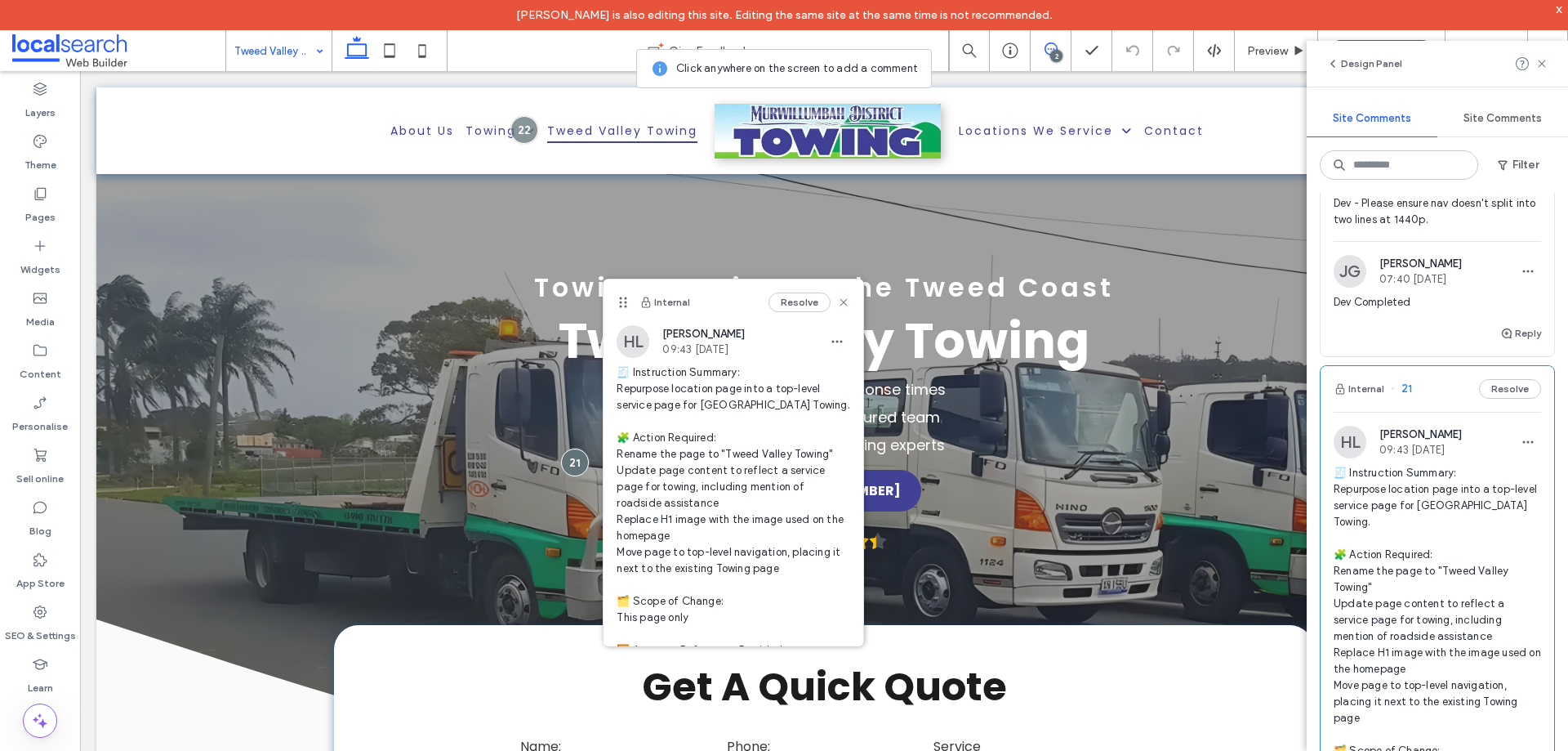
scroll to position [0, 0]
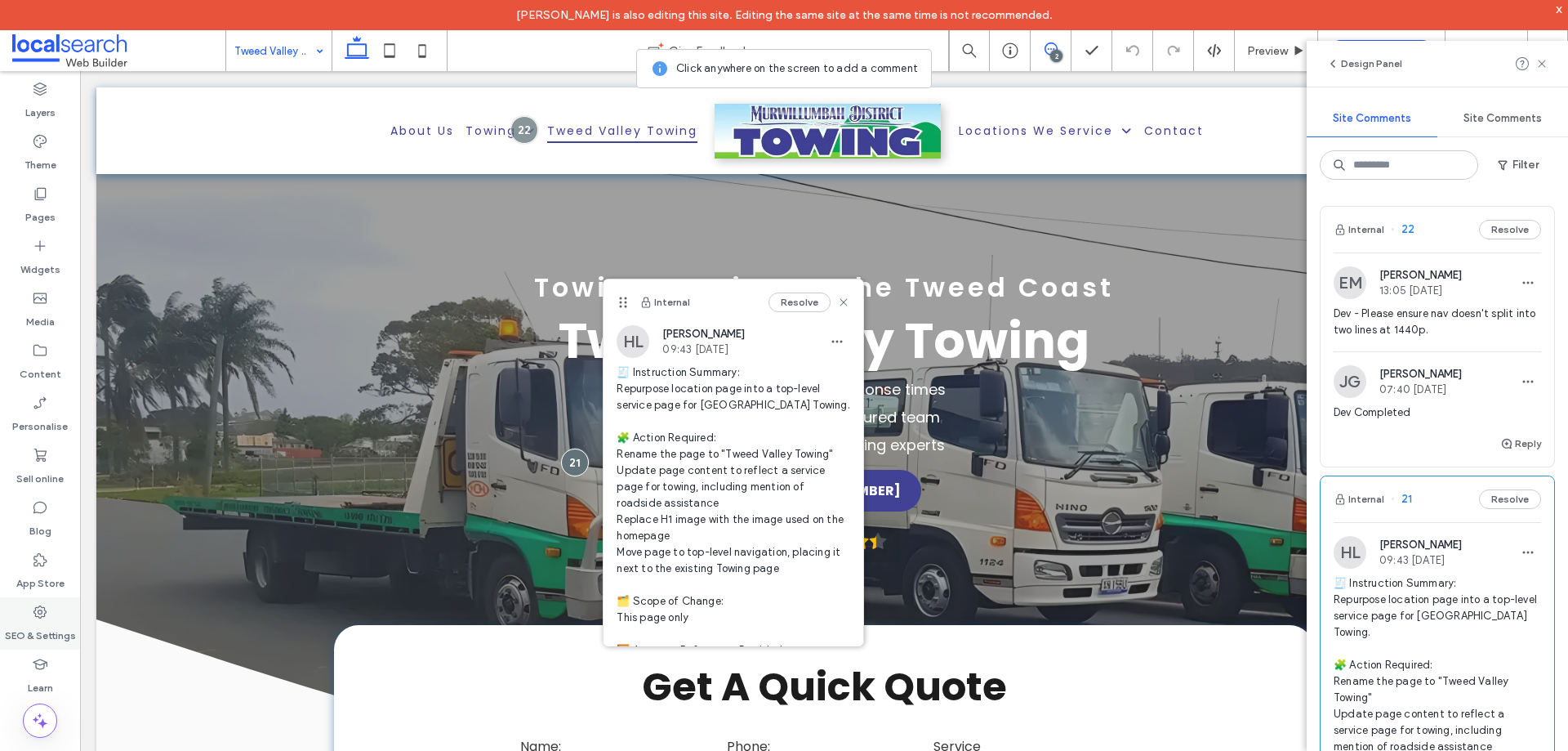
click at [41, 613] on icon at bounding box center [39, 611] width 16 height 16
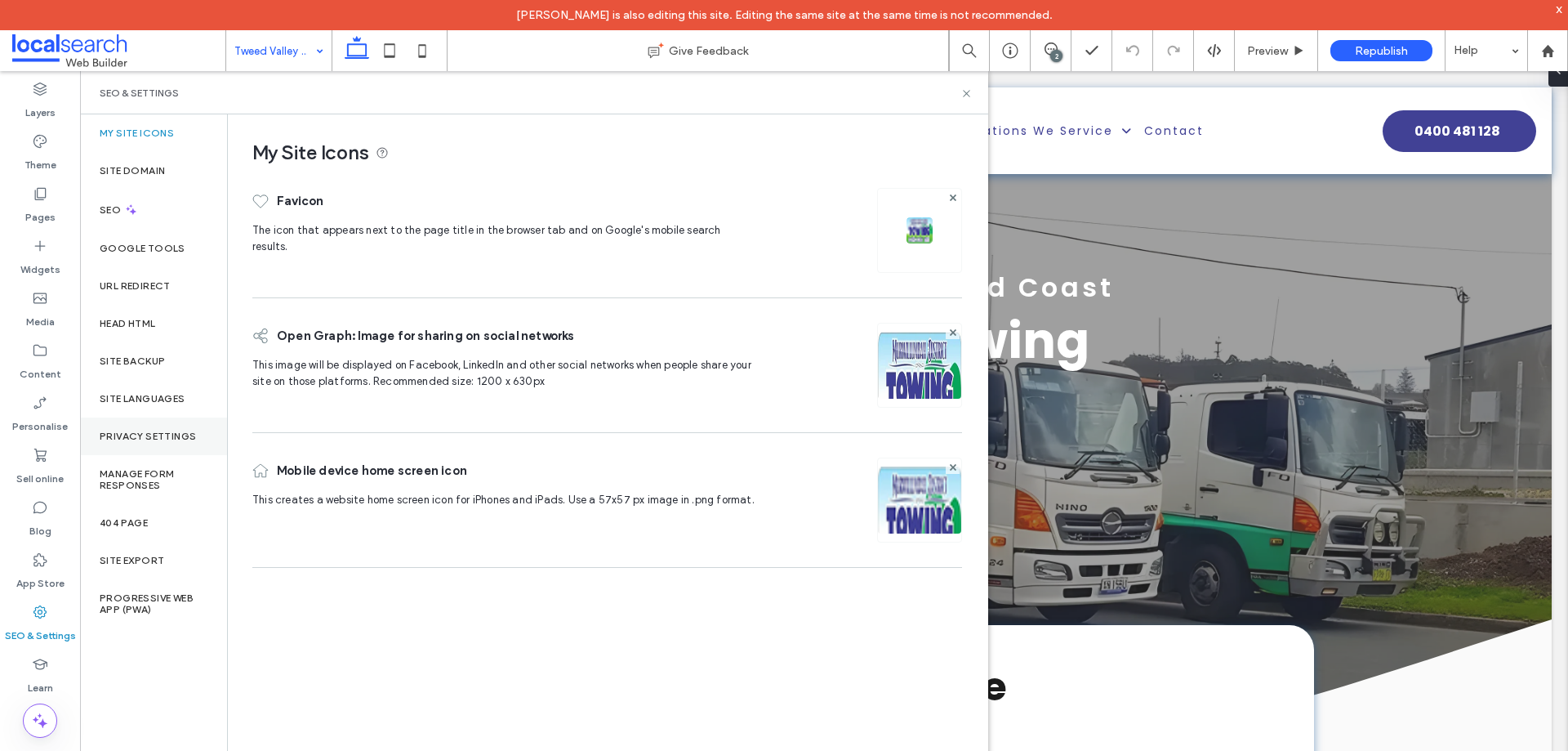
drag, startPoint x: 149, startPoint y: 373, endPoint x: 178, endPoint y: 420, distance: 55.2
click at [149, 372] on div "Site backup" at bounding box center [153, 361] width 147 height 38
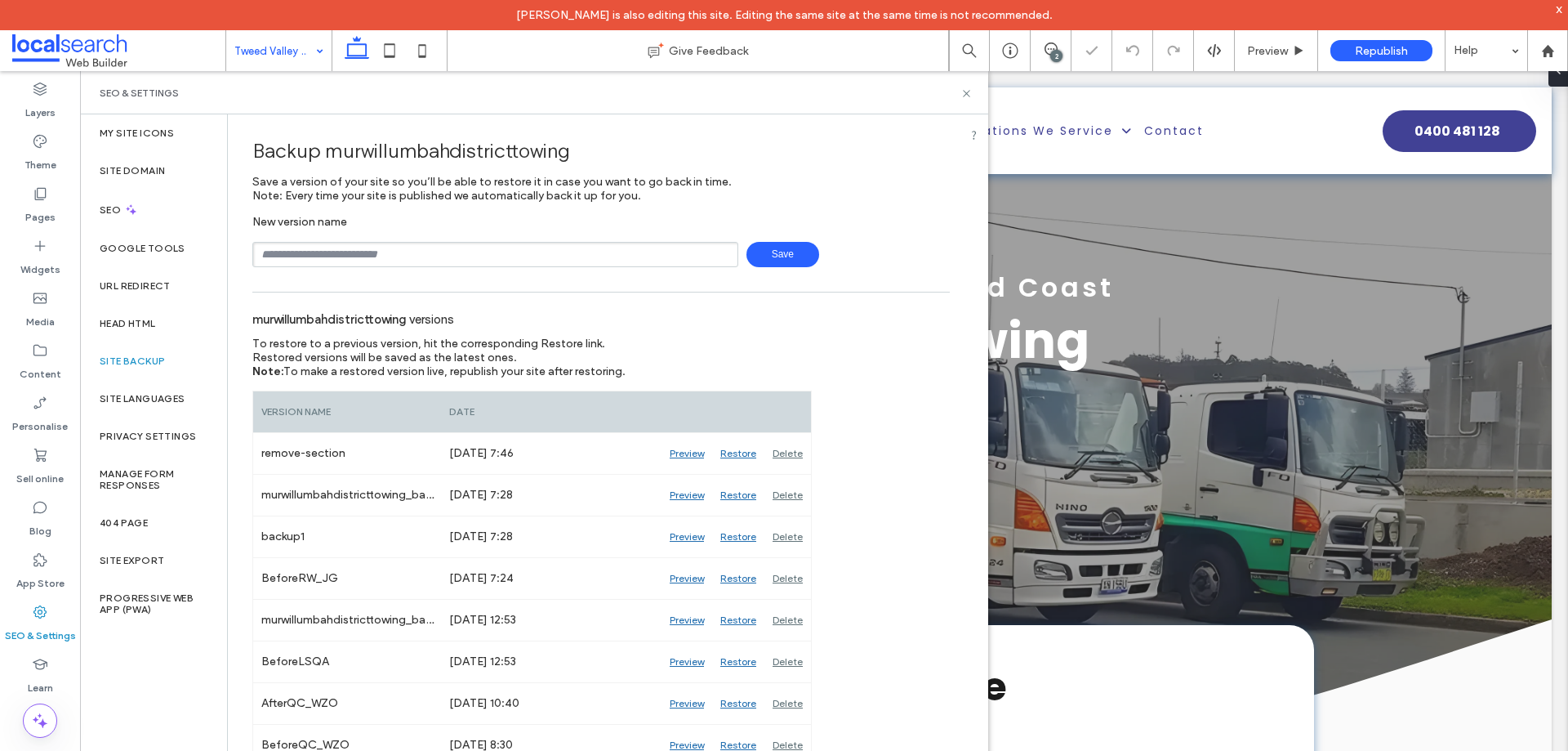
click at [414, 257] on input "text" at bounding box center [495, 254] width 485 height 25
type input "**********"
click at [770, 263] on span "Save" at bounding box center [783, 254] width 73 height 25
click at [907, 91] on div "SEO & Settings" at bounding box center [533, 93] width 869 height 13
click at [961, 92] on icon at bounding box center [966, 93] width 12 height 12
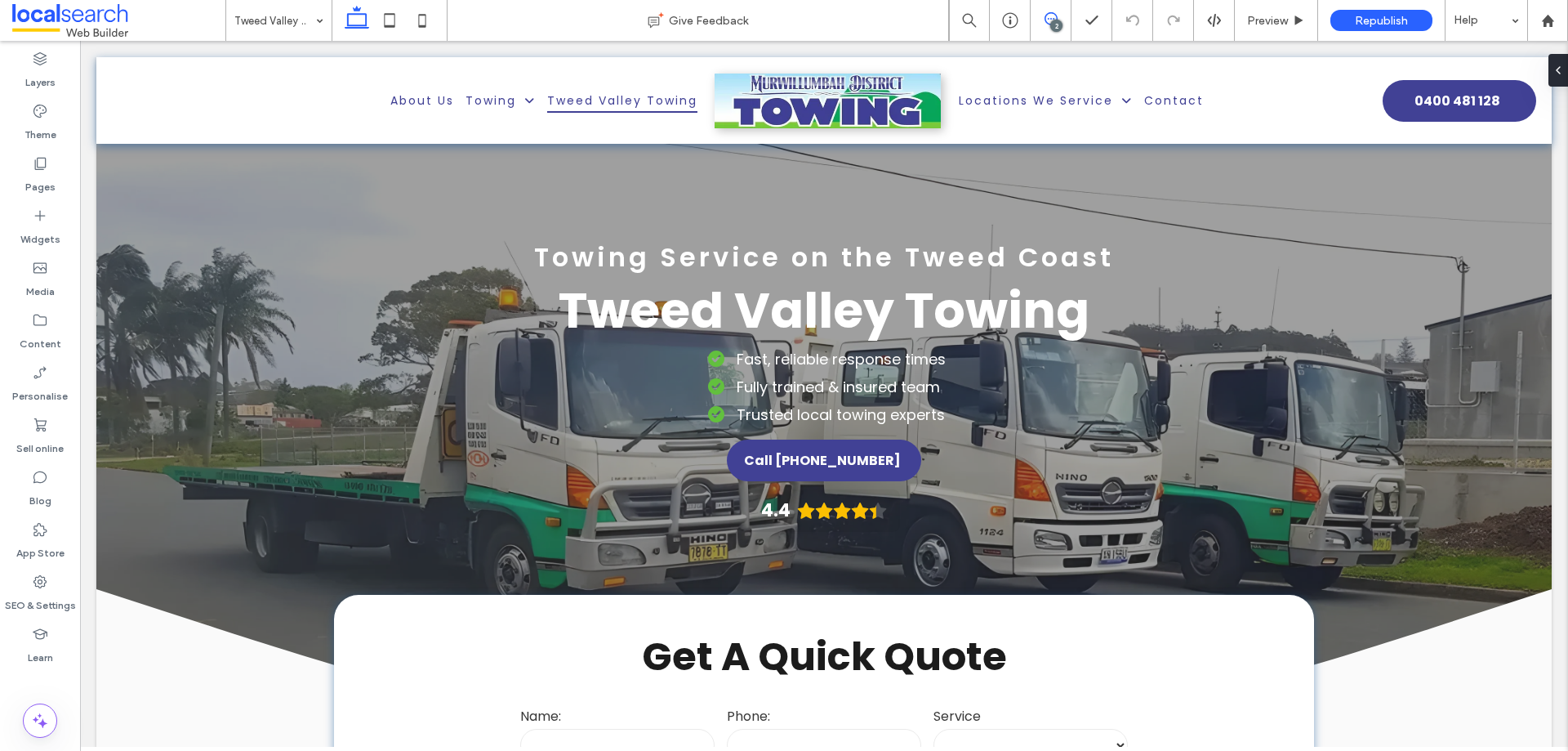
click at [1053, 14] on icon at bounding box center [1051, 19] width 13 height 13
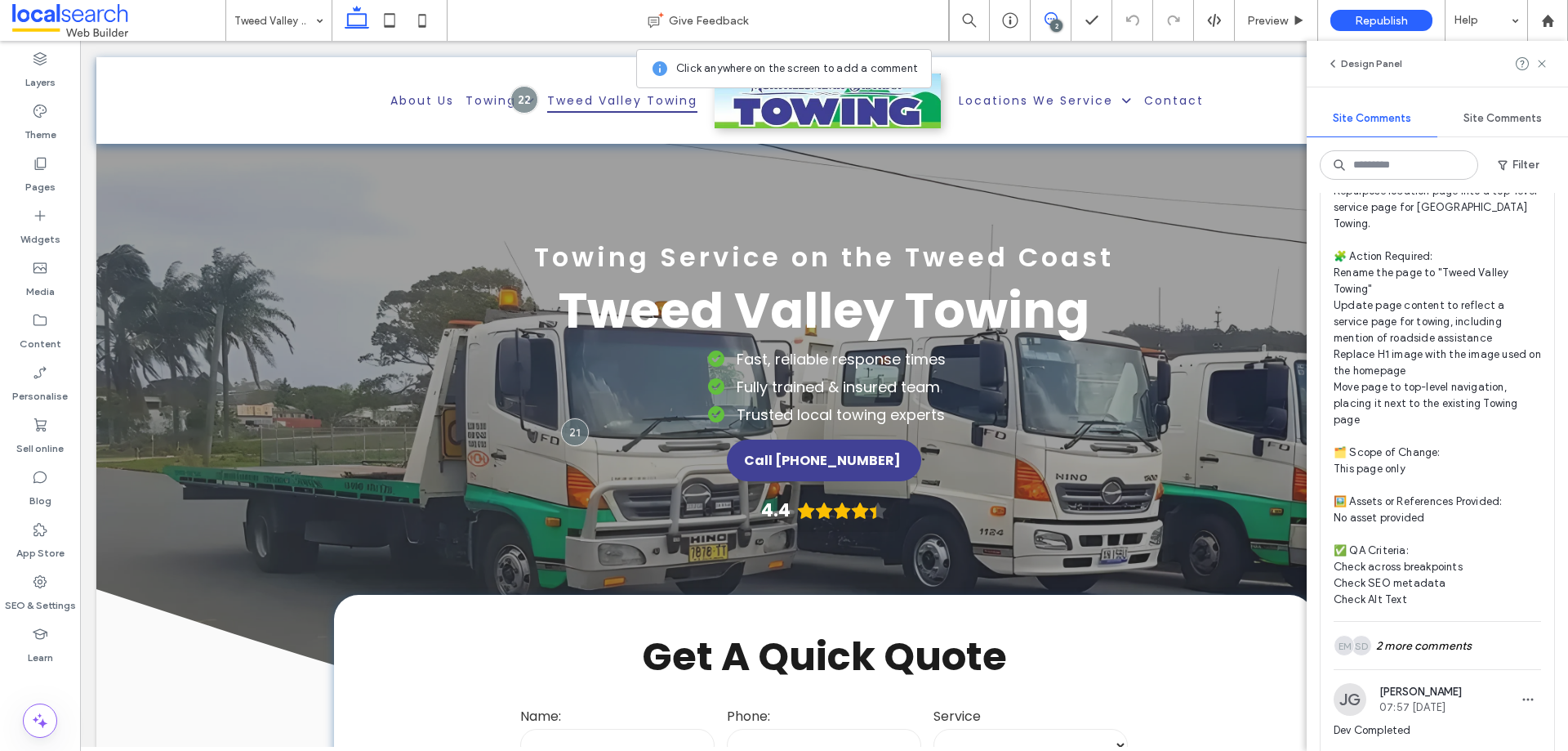
scroll to position [718, 0]
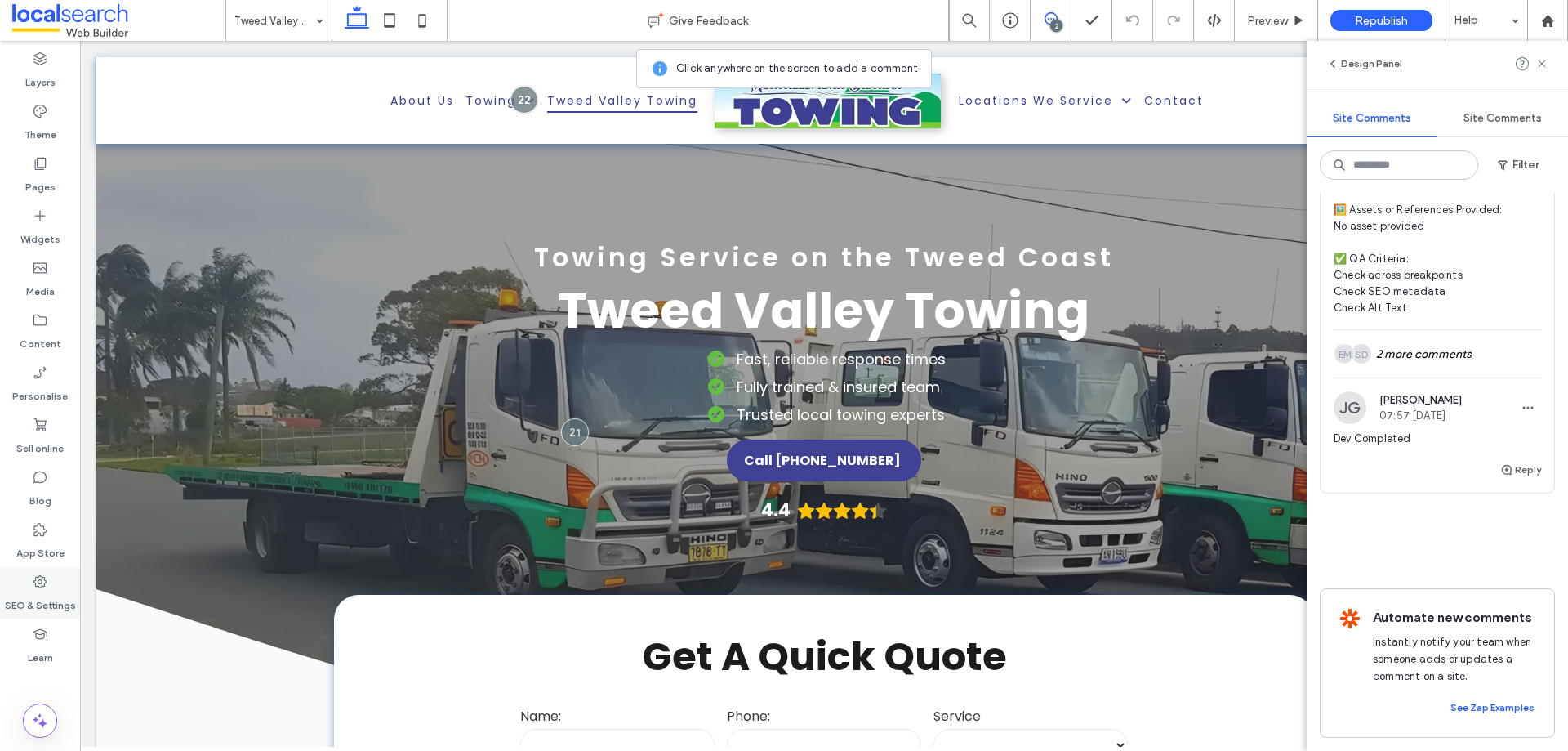
click at [54, 595] on label "SEO & Settings" at bounding box center [40, 601] width 71 height 23
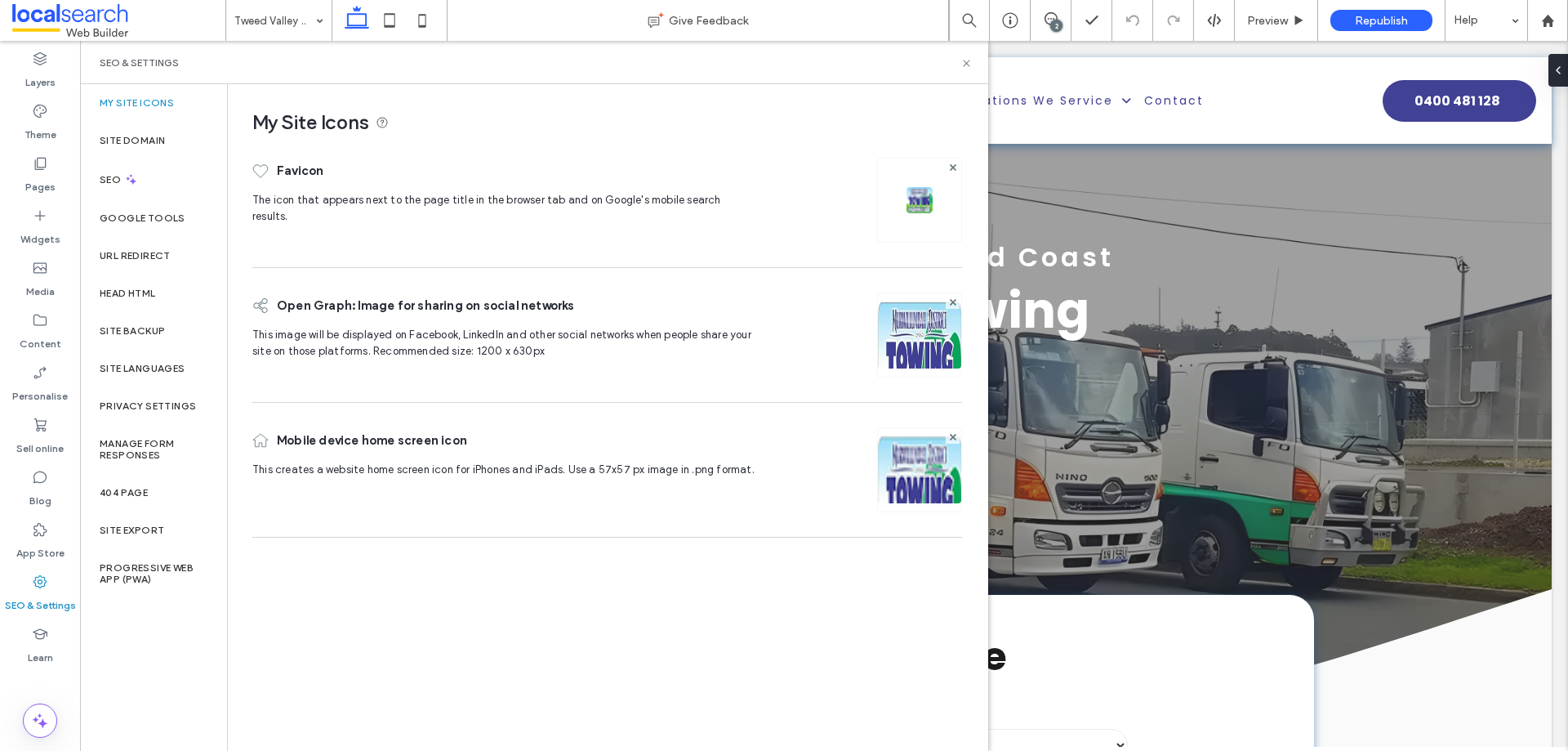
scroll to position [0, 0]
click at [166, 340] on div "Site backup" at bounding box center [153, 331] width 147 height 38
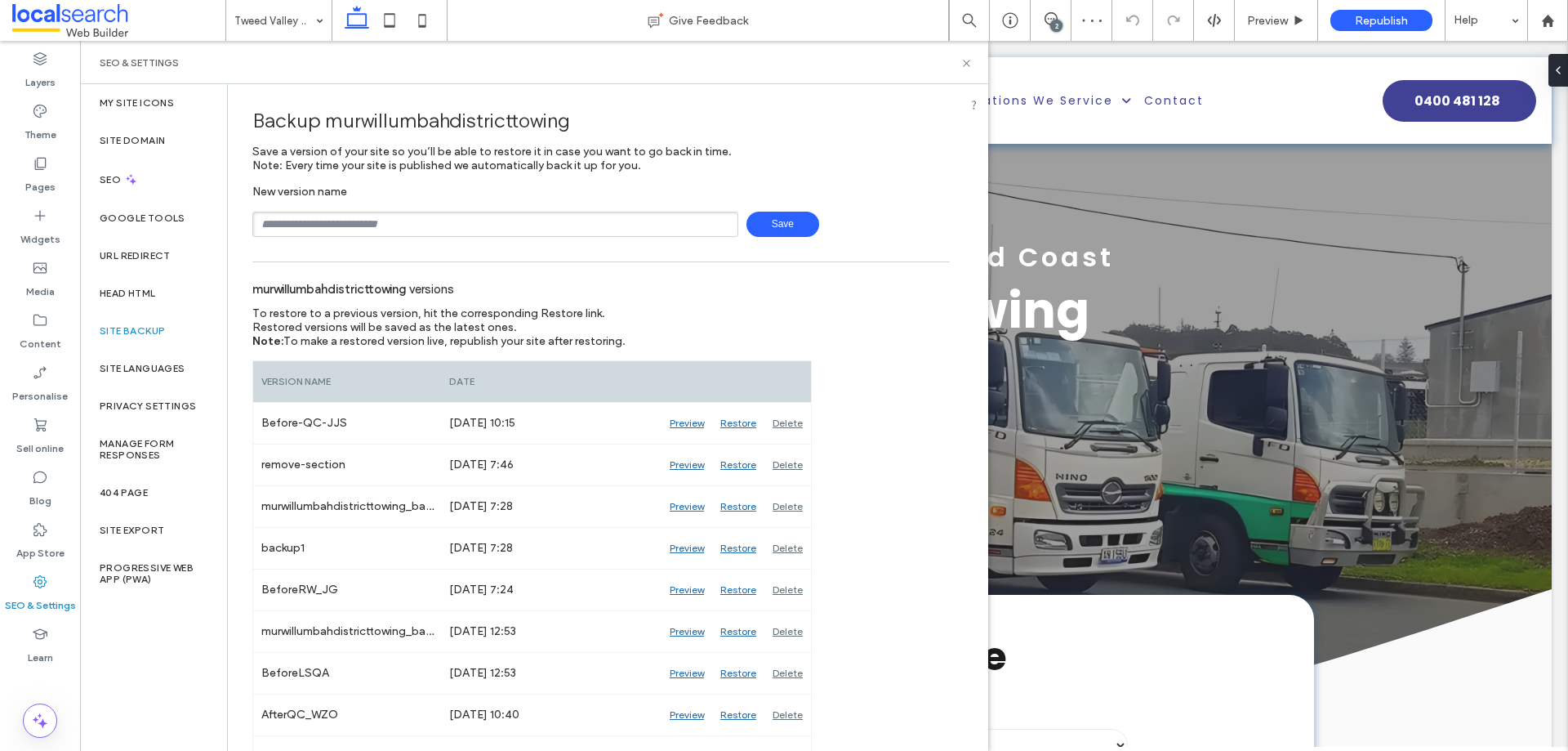
drag, startPoint x: 507, startPoint y: 227, endPoint x: 498, endPoint y: 232, distance: 10.3
click at [506, 228] on input "text" at bounding box center [495, 224] width 485 height 25
click at [963, 67] on icon at bounding box center [966, 63] width 12 height 12
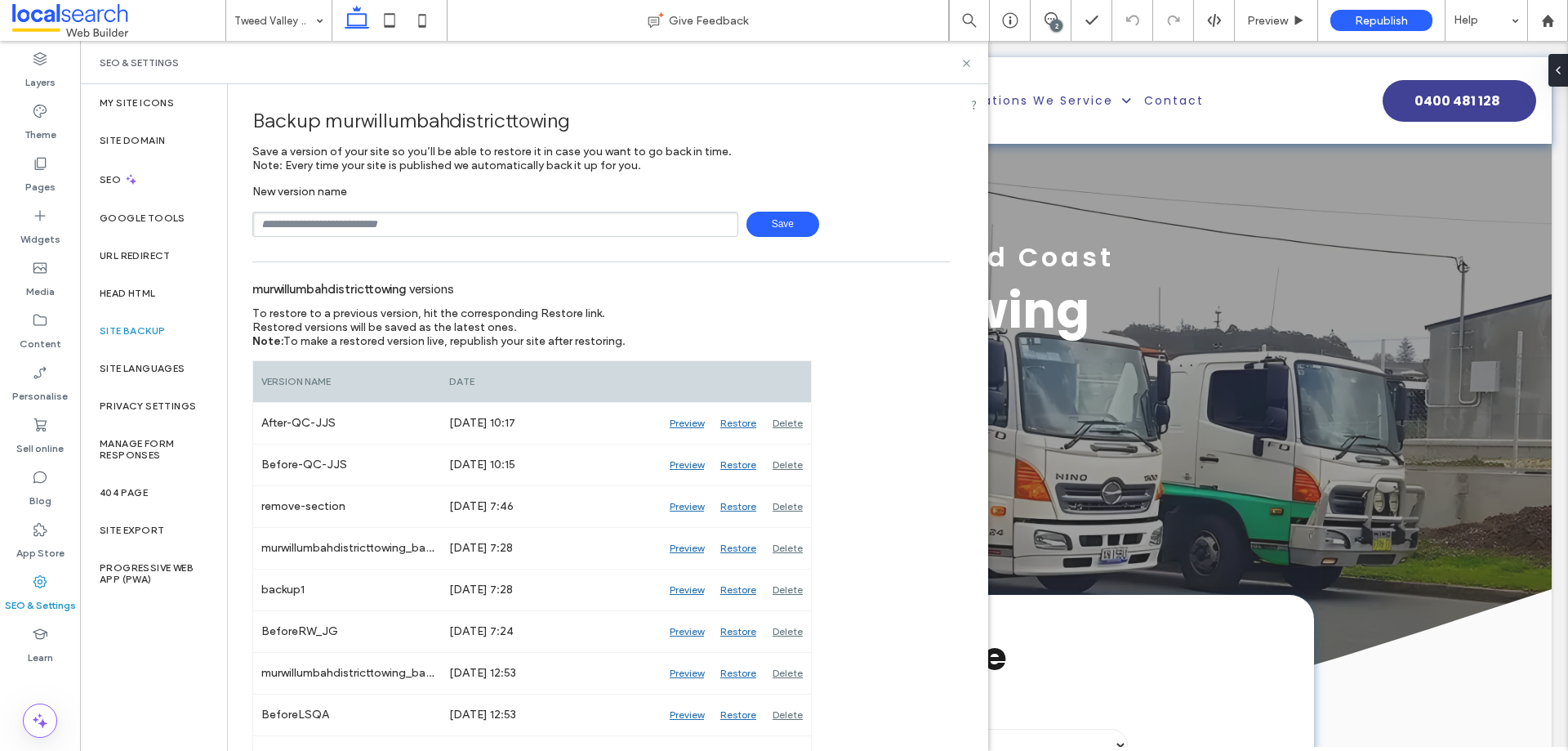
click at [856, 78] on div "SEO & Settings" at bounding box center [533, 63] width 908 height 43
click at [892, 124] on div "Backup murwillumbahdistricttowing" at bounding box center [601, 120] width 697 height 48
drag, startPoint x: 879, startPoint y: 80, endPoint x: 904, endPoint y: 76, distance: 25.3
click at [879, 77] on div "SEO & Settings" at bounding box center [533, 63] width 908 height 43
drag, startPoint x: 860, startPoint y: 21, endPoint x: 968, endPoint y: 61, distance: 115.2
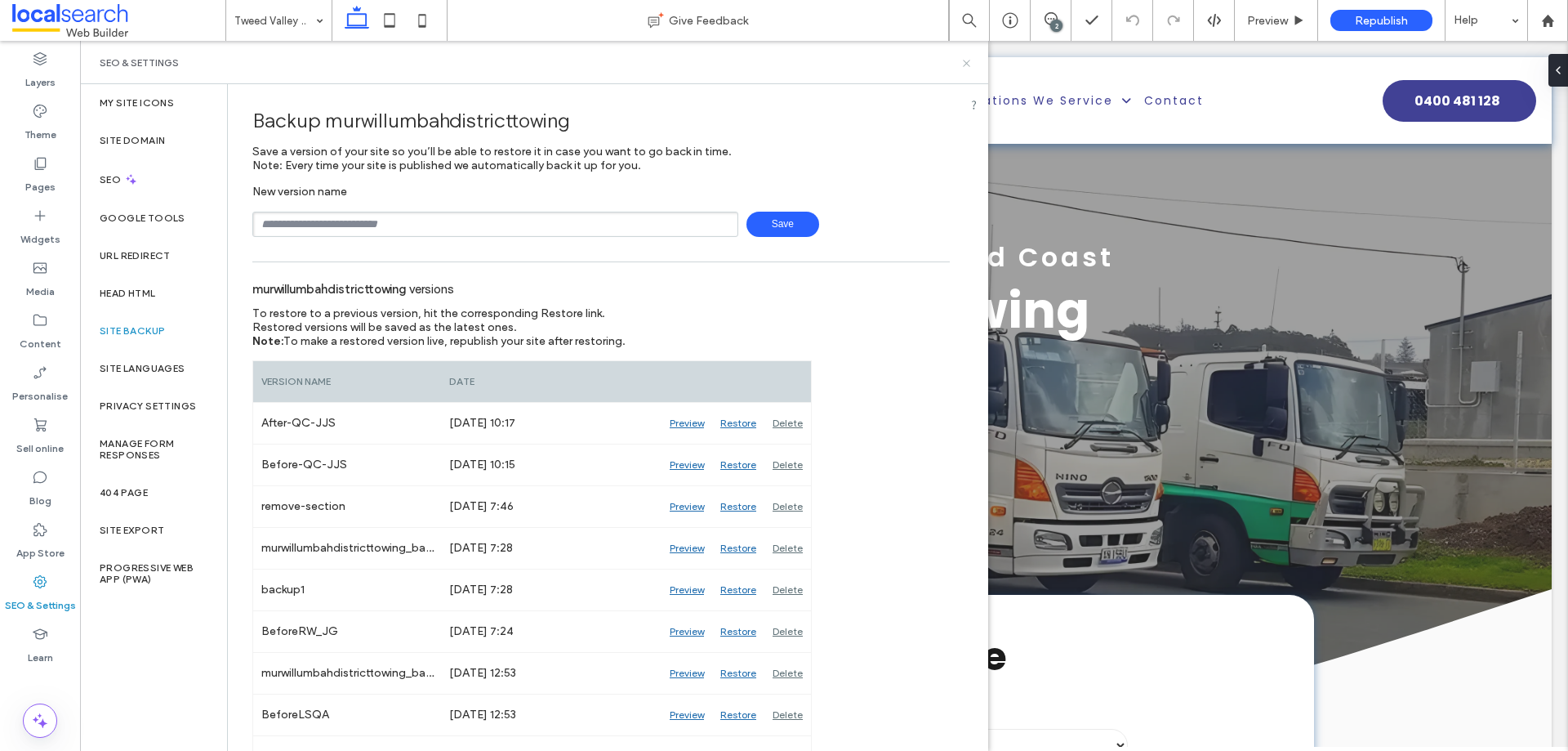
click at [968, 61] on use at bounding box center [965, 63] width 7 height 7
